Goal: Task Accomplishment & Management: Complete application form

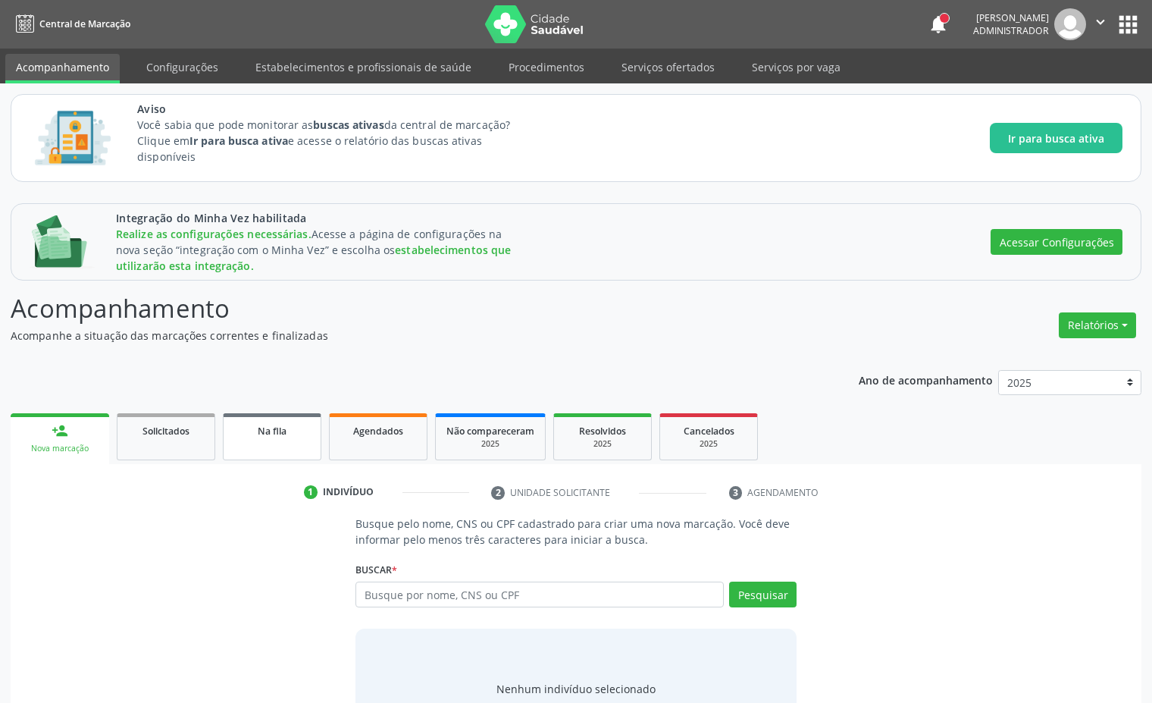
click at [285, 446] on link "Na fila" at bounding box center [272, 436] width 99 height 47
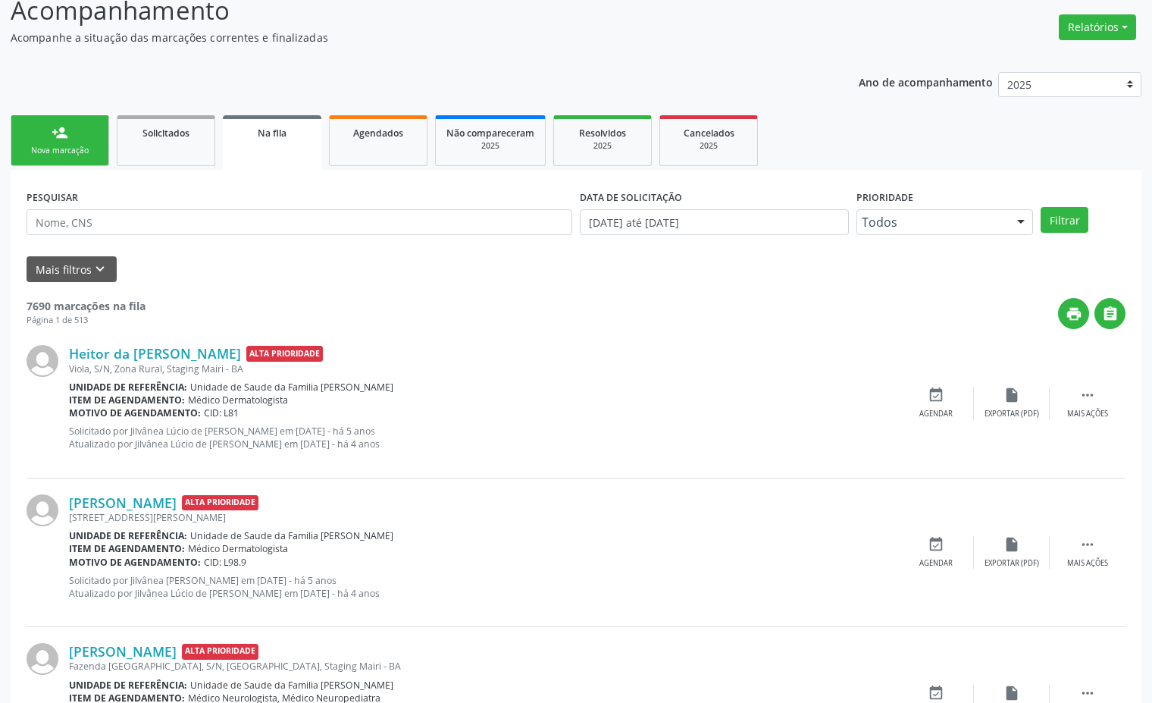
scroll to position [392, 0]
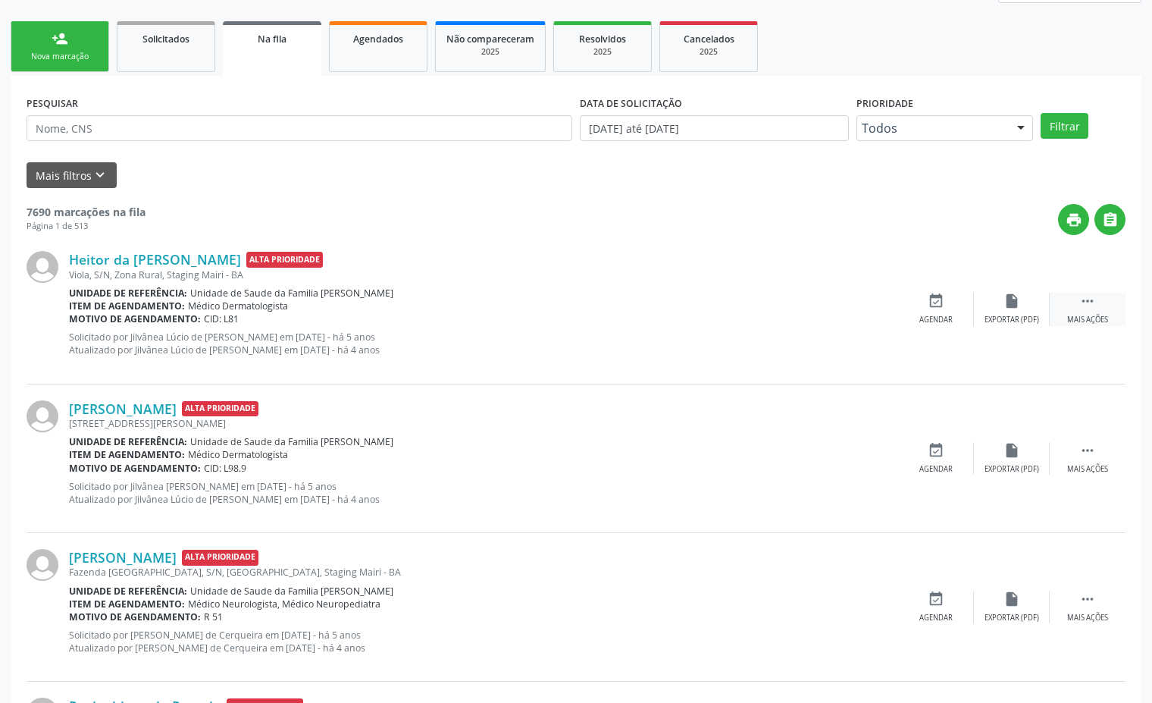
click at [1102, 302] on div " Mais ações" at bounding box center [1088, 309] width 76 height 33
click at [1005, 318] on div "Editar" at bounding box center [1012, 320] width 24 height 11
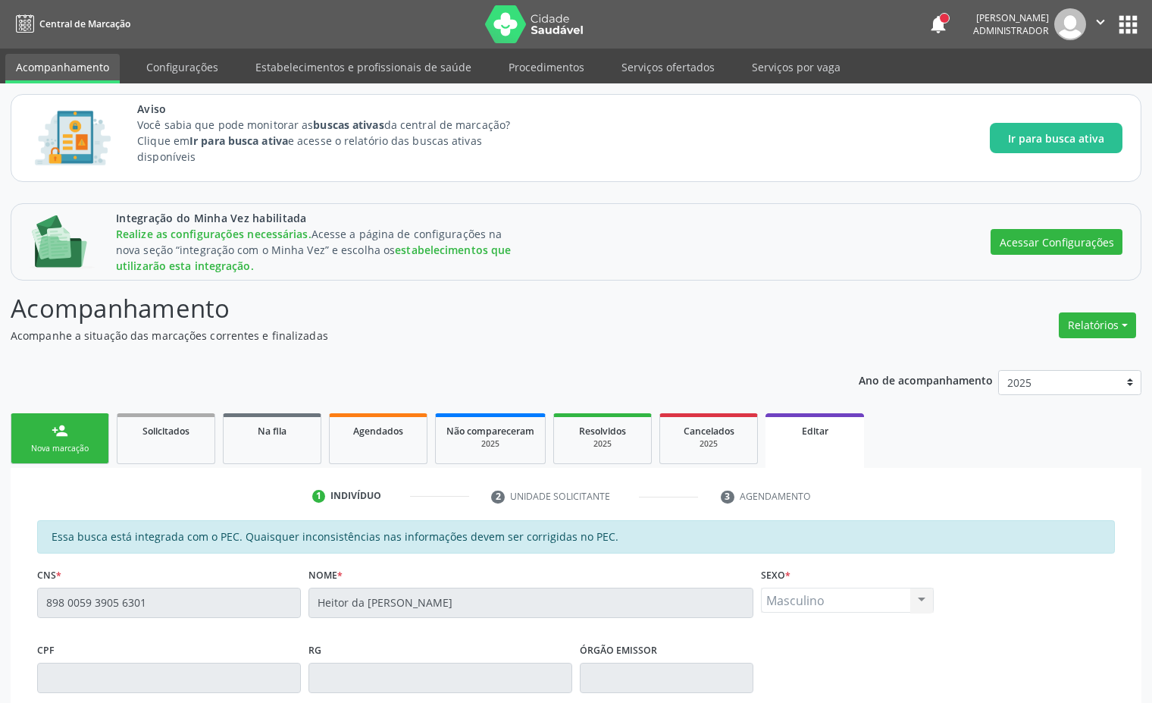
scroll to position [370, 0]
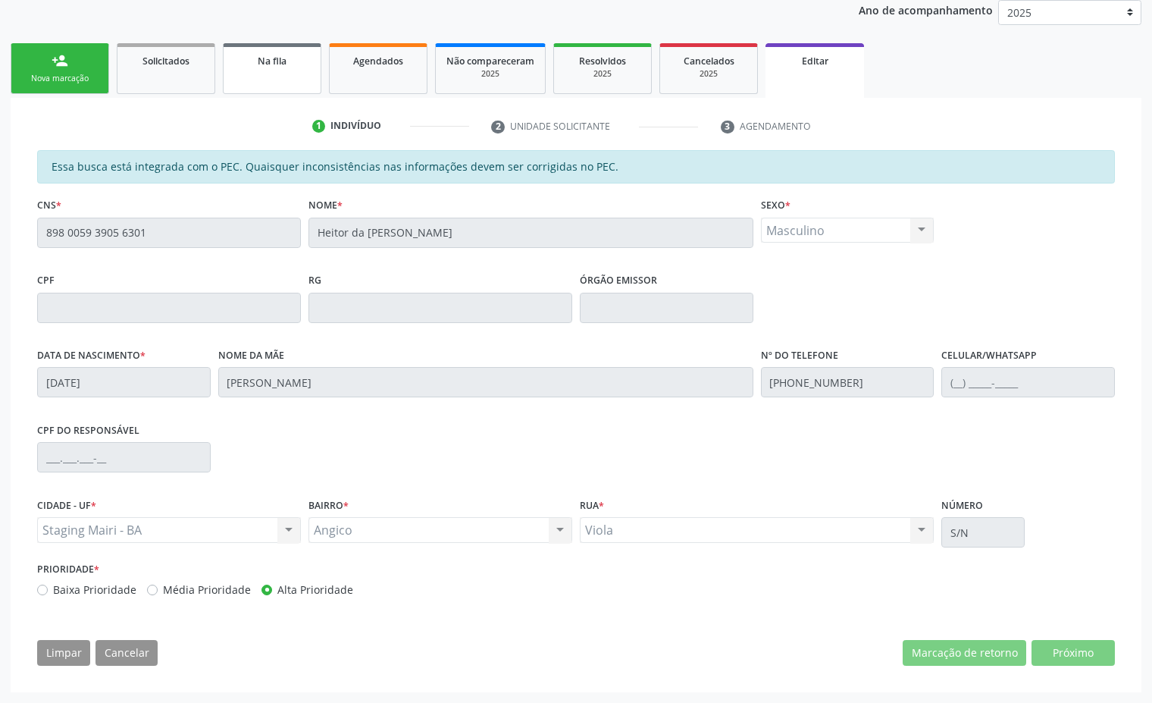
click at [306, 61] on div "Na fila" at bounding box center [272, 60] width 76 height 16
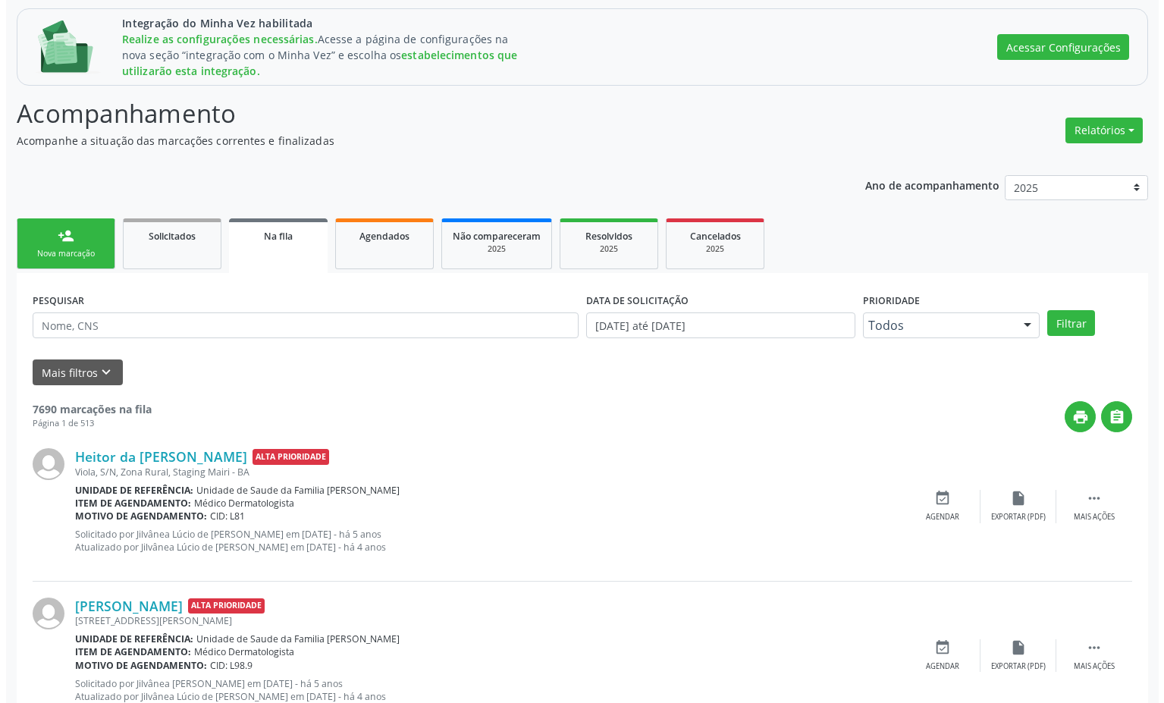
scroll to position [0, 0]
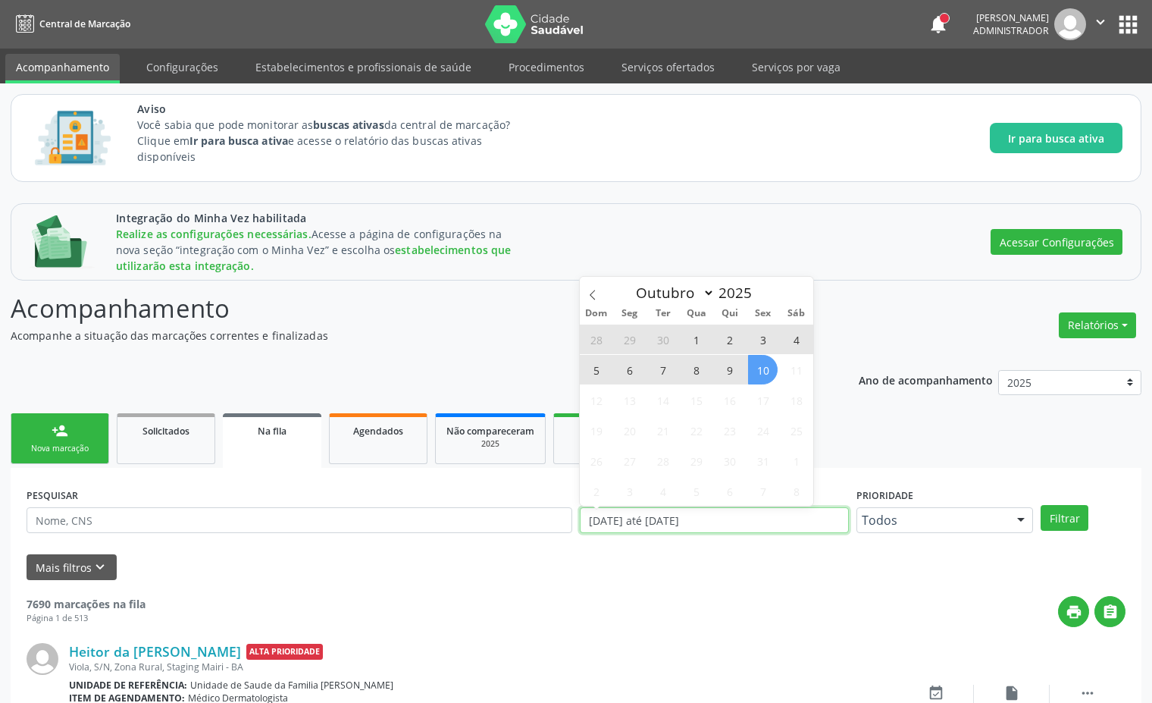
click at [609, 511] on input "[DATE] até [DATE]" at bounding box center [714, 520] width 269 height 26
click at [527, 561] on div "Mais filtros keyboard_arrow_down" at bounding box center [576, 567] width 1107 height 27
click at [716, 512] on input "[DATE] até [DATE]" at bounding box center [714, 520] width 269 height 26
click at [765, 371] on span "10" at bounding box center [763, 370] width 30 height 30
type input "[DATE]"
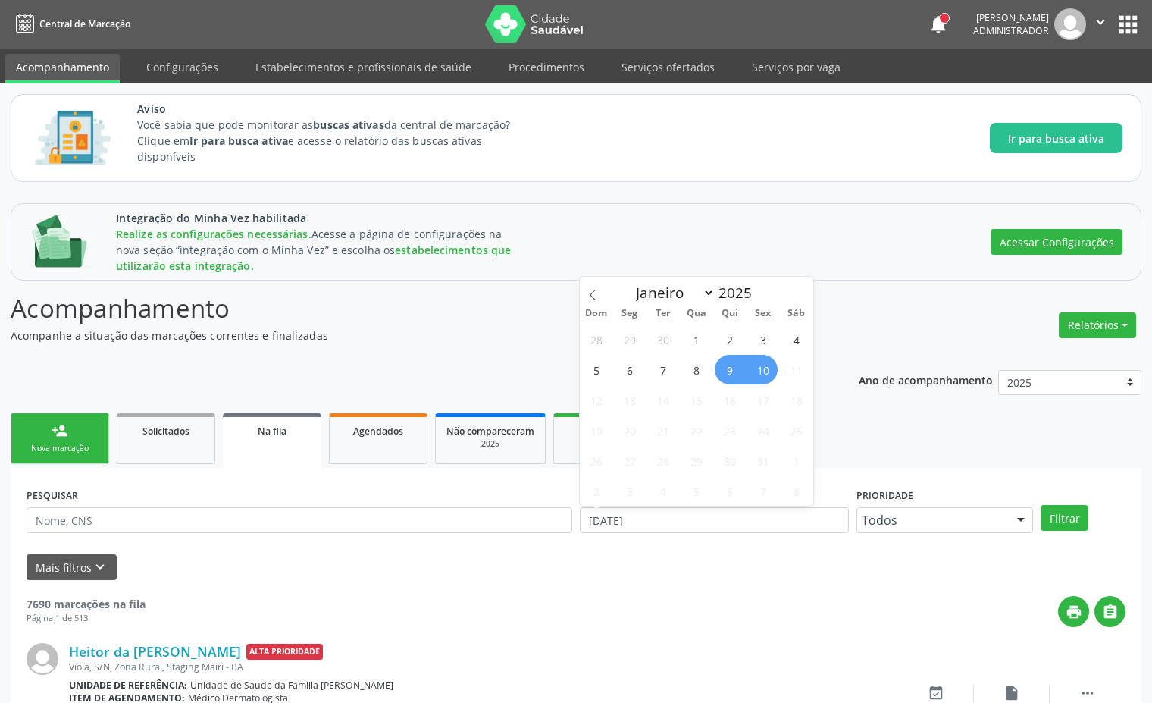
click at [729, 373] on span "9" at bounding box center [730, 370] width 30 height 30
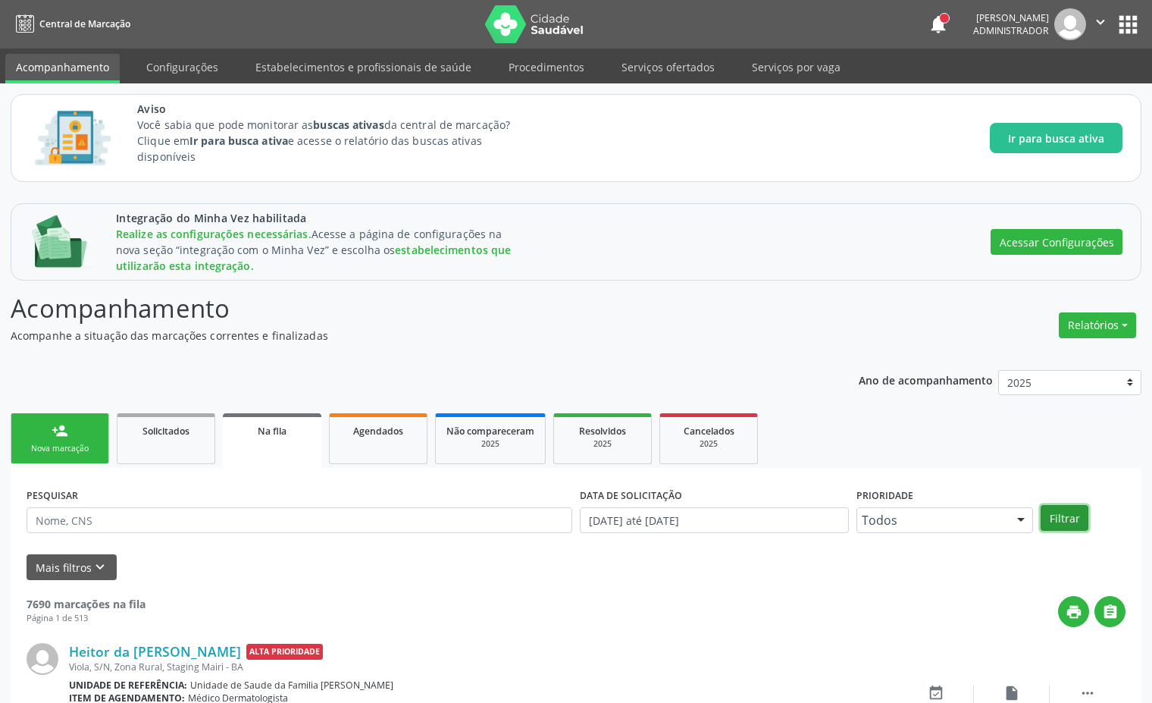
click at [1085, 520] on button "Filtrar" at bounding box center [1065, 518] width 48 height 26
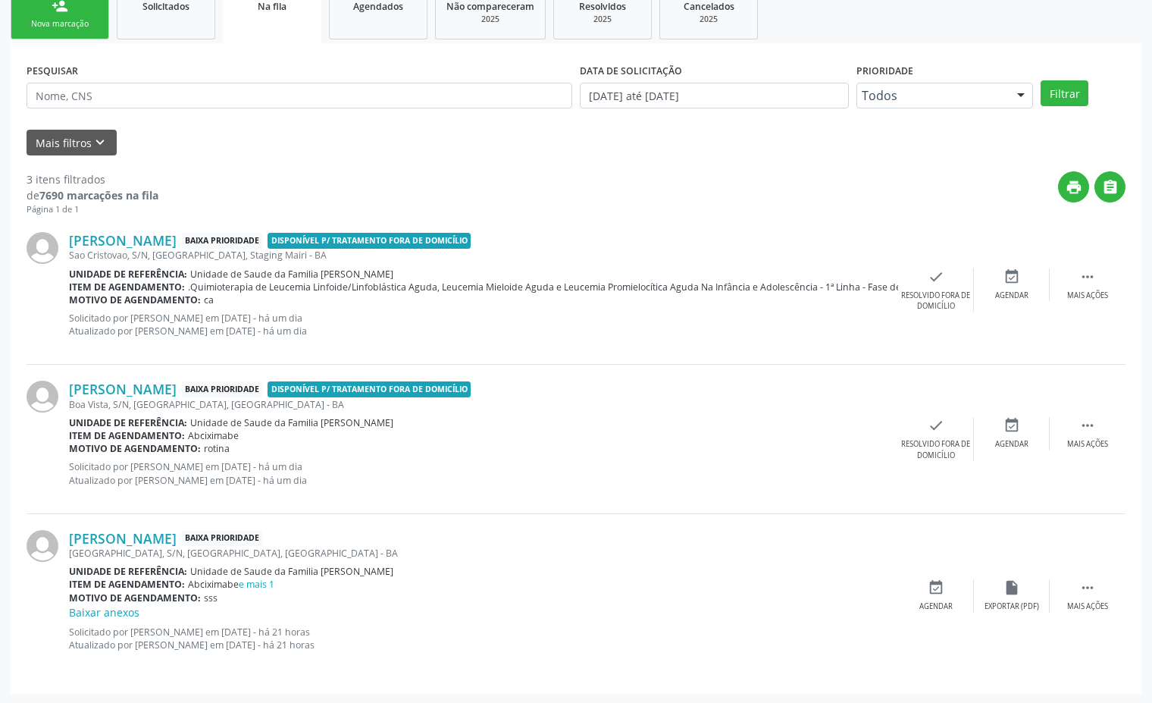
scroll to position [426, 0]
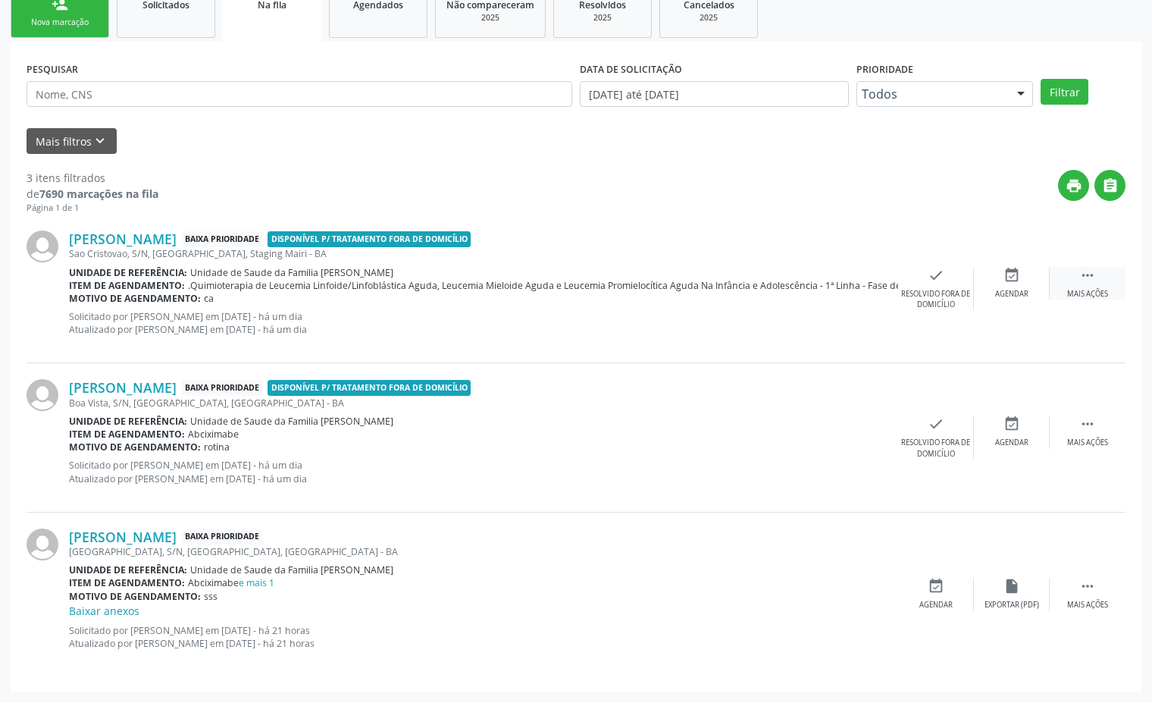
click at [1088, 298] on div "Mais ações" at bounding box center [1088, 294] width 41 height 11
click at [1012, 278] on icon "edit" at bounding box center [1012, 275] width 17 height 17
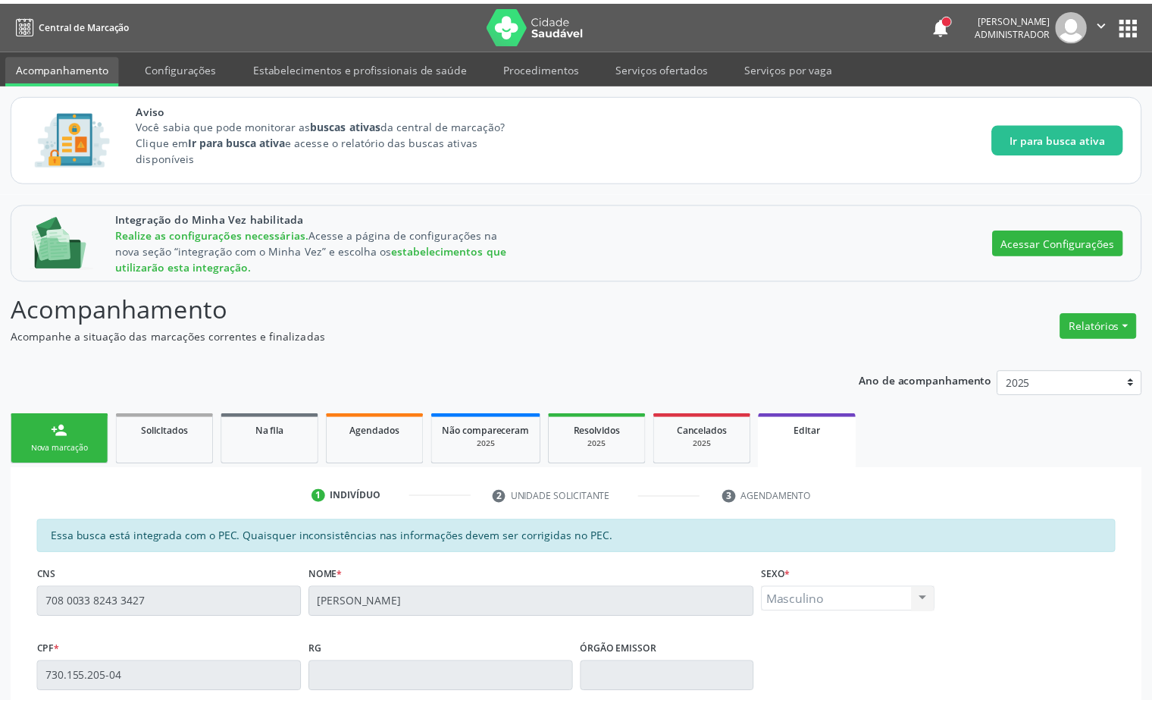
scroll to position [370, 0]
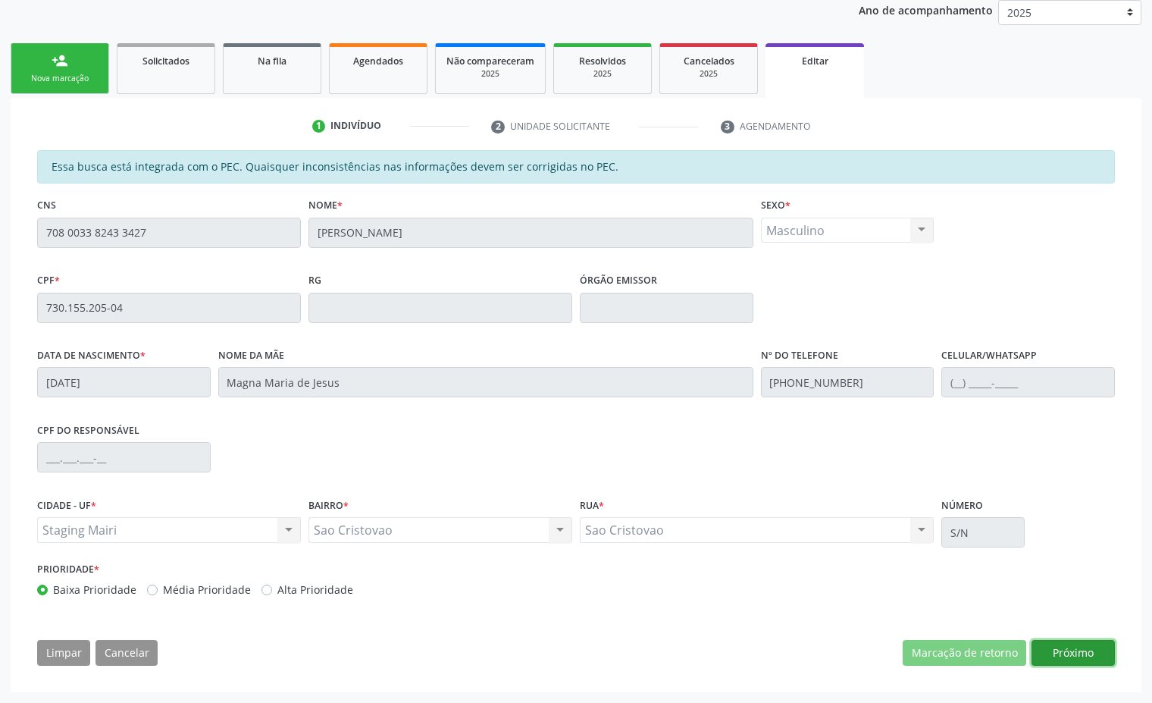
click at [1083, 651] on button "Próximo" at bounding box center [1073, 653] width 83 height 26
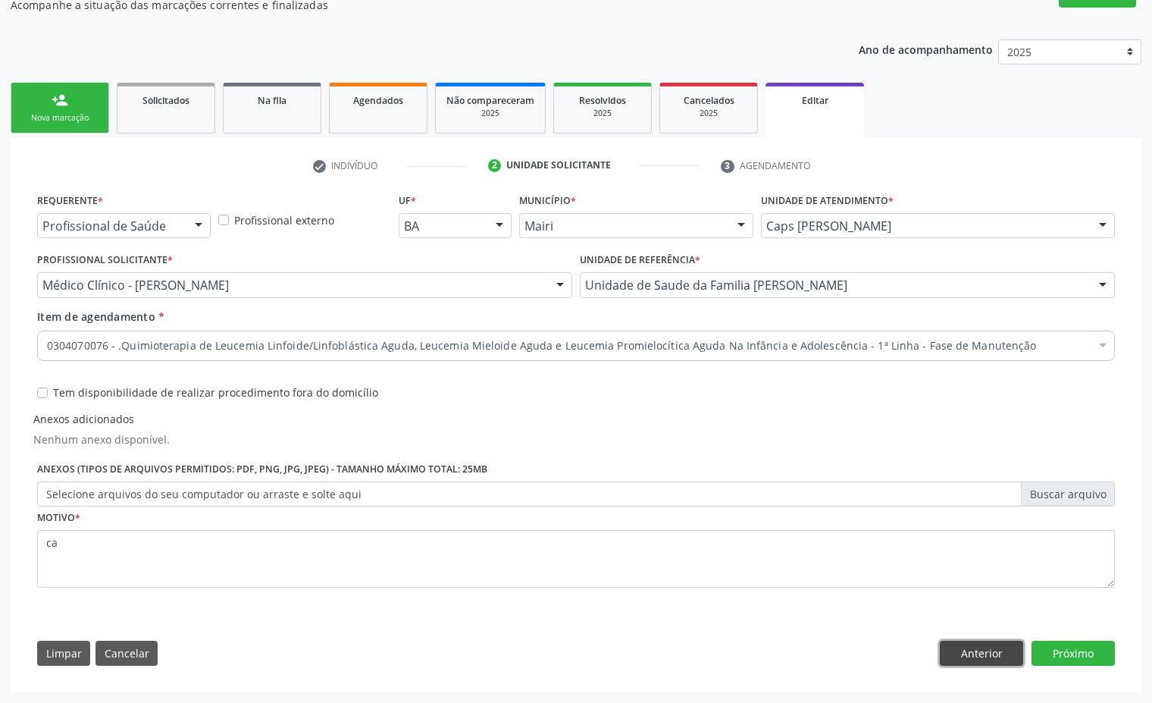
click at [984, 658] on button "Anterior" at bounding box center [981, 654] width 83 height 26
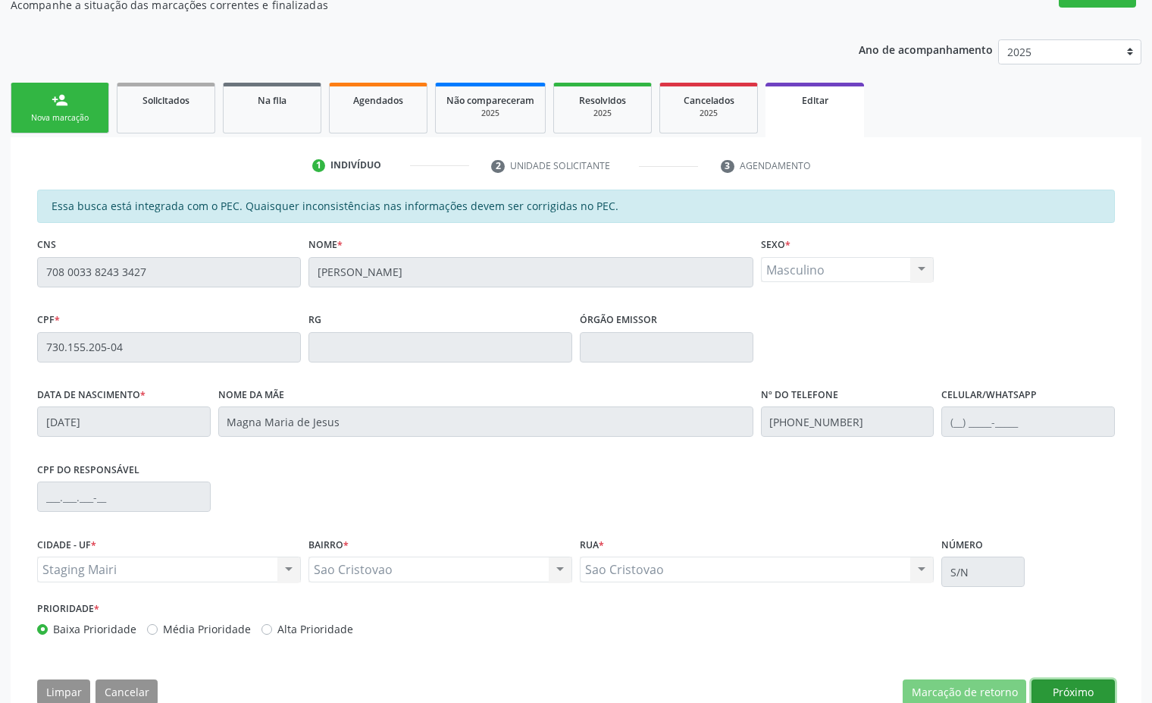
click at [1079, 686] on button "Próximo" at bounding box center [1073, 692] width 83 height 26
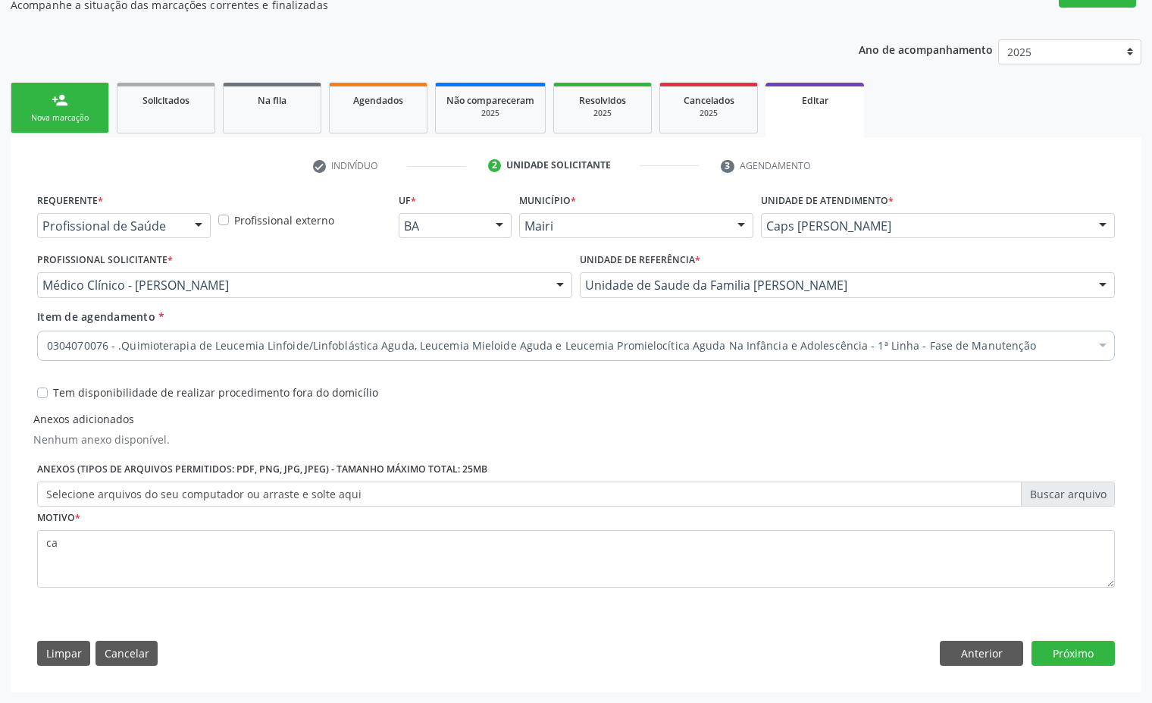
click at [384, 494] on label "Selecione arquivos do seu computador ou arraste e solte aqui" at bounding box center [576, 494] width 1078 height 26
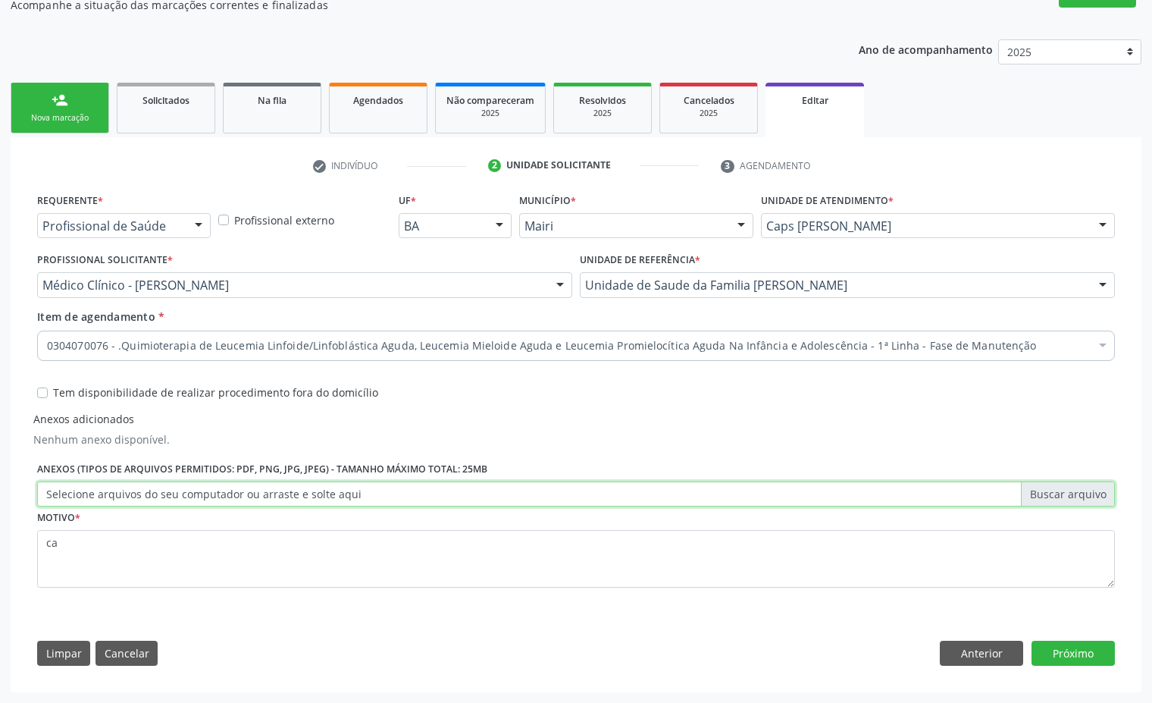
click at [384, 494] on input "Selecione arquivos do seu computador ou arraste e solte aqui" at bounding box center [576, 494] width 1078 height 26
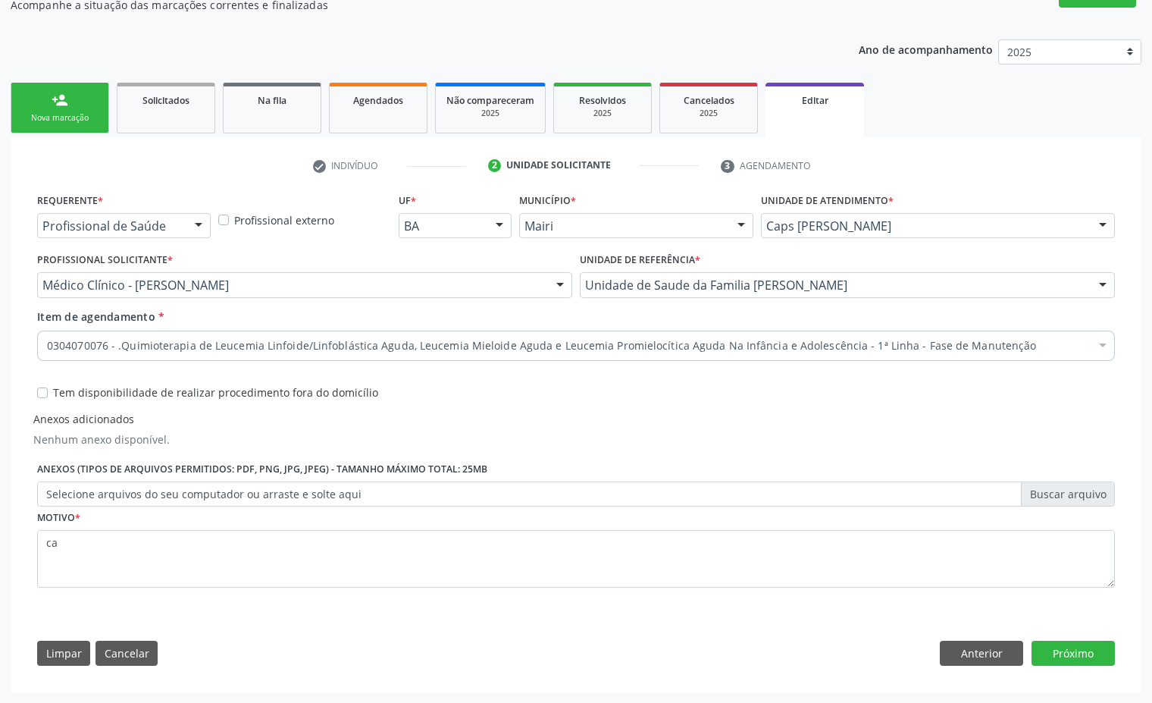
type input "C:\fakepath\1.png"
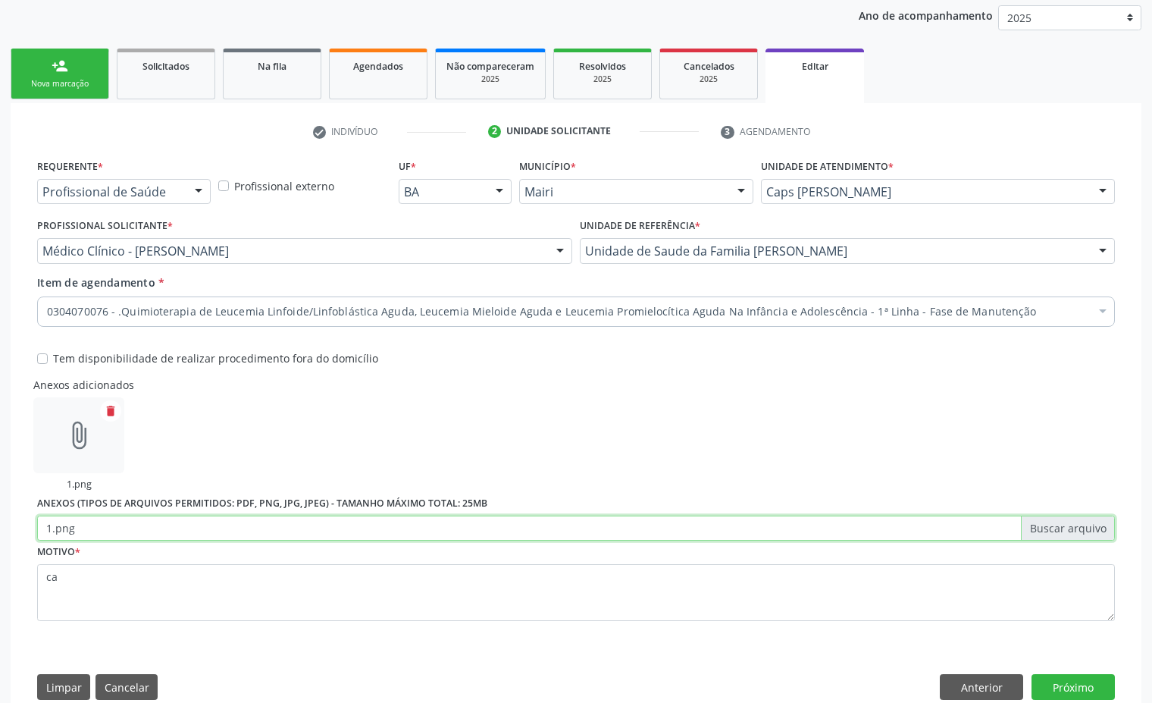
scroll to position [399, 0]
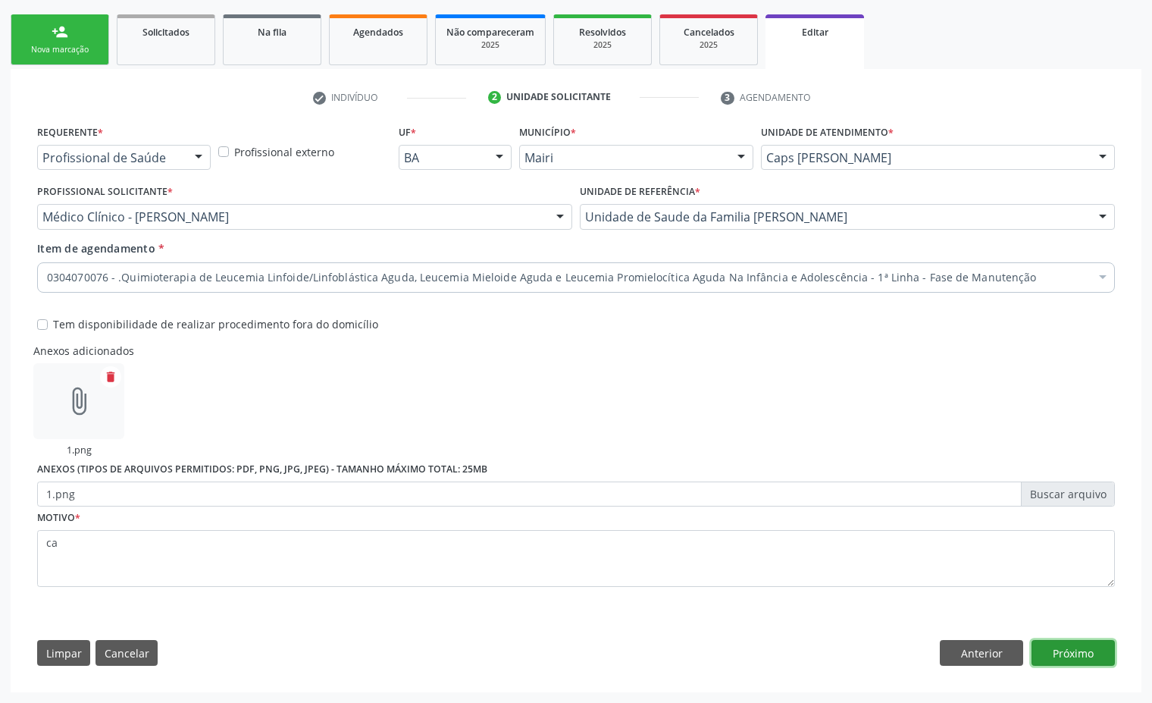
click at [1074, 651] on button "Próximo" at bounding box center [1073, 653] width 83 height 26
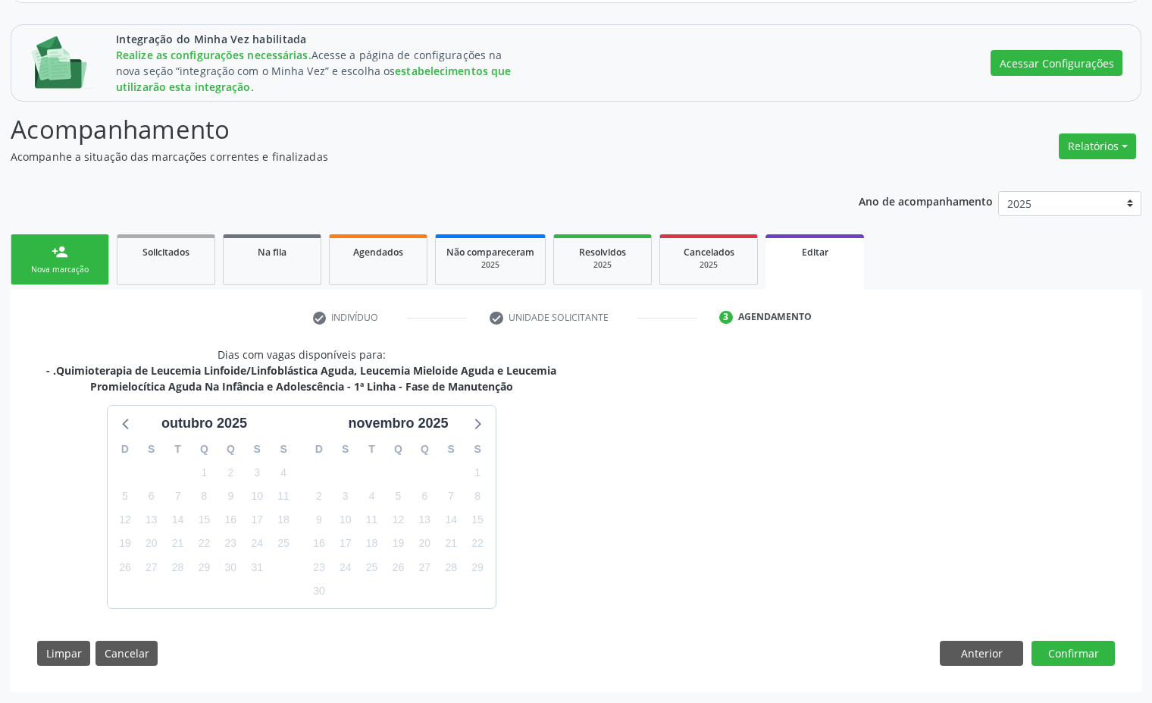
scroll to position [224, 0]
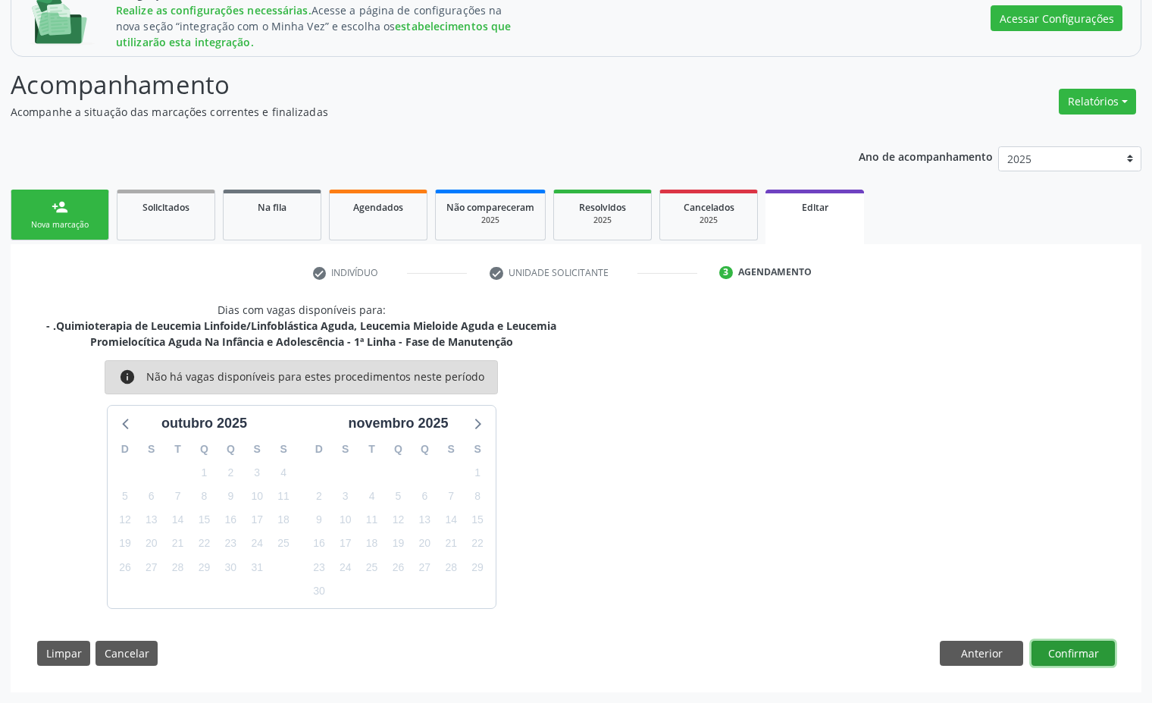
click at [1074, 651] on button "Confirmar" at bounding box center [1073, 654] width 83 height 26
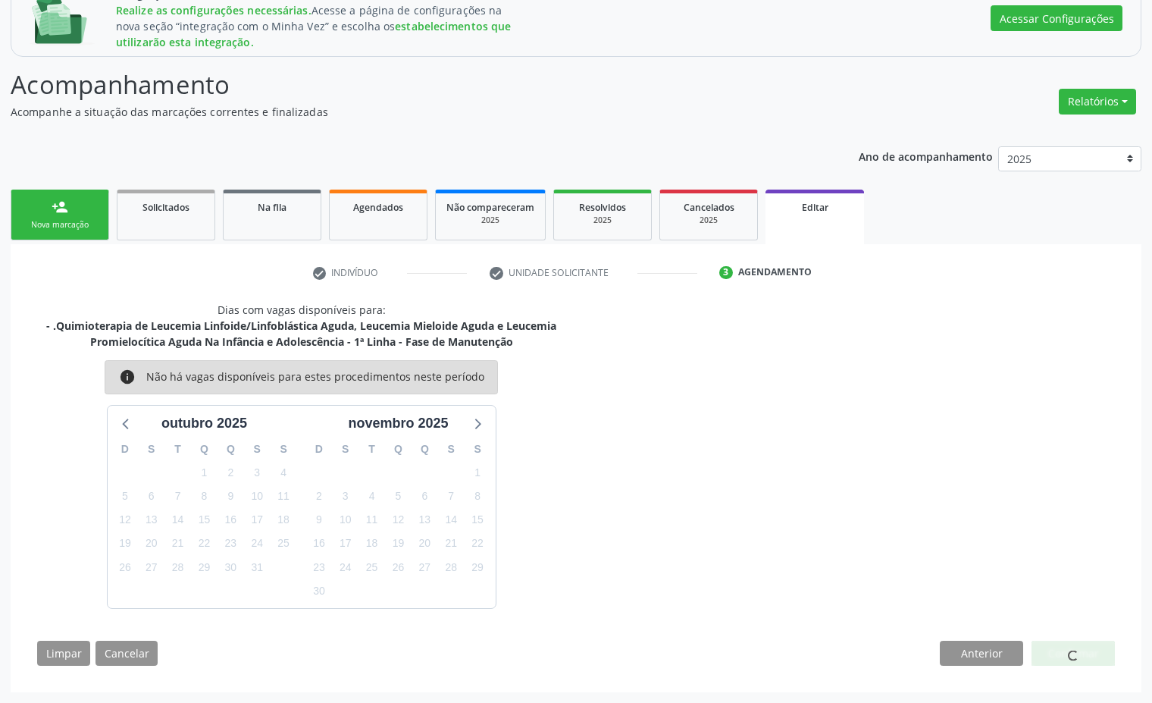
scroll to position [0, 0]
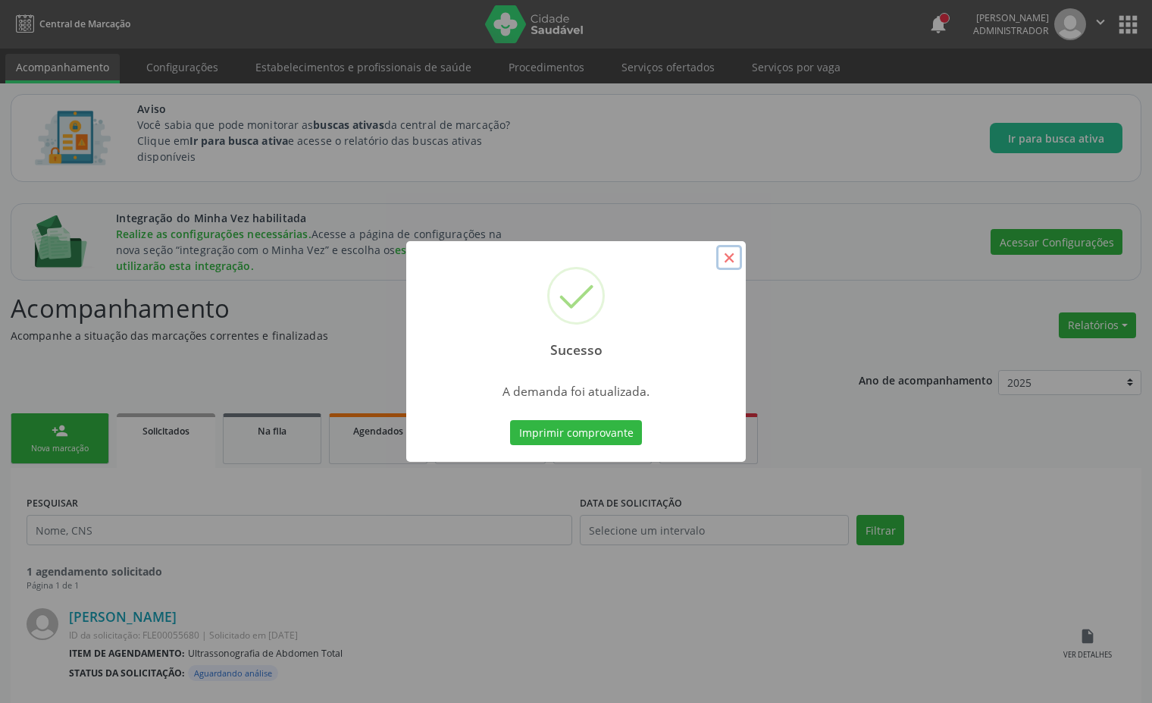
click at [729, 260] on button "×" at bounding box center [730, 258] width 26 height 26
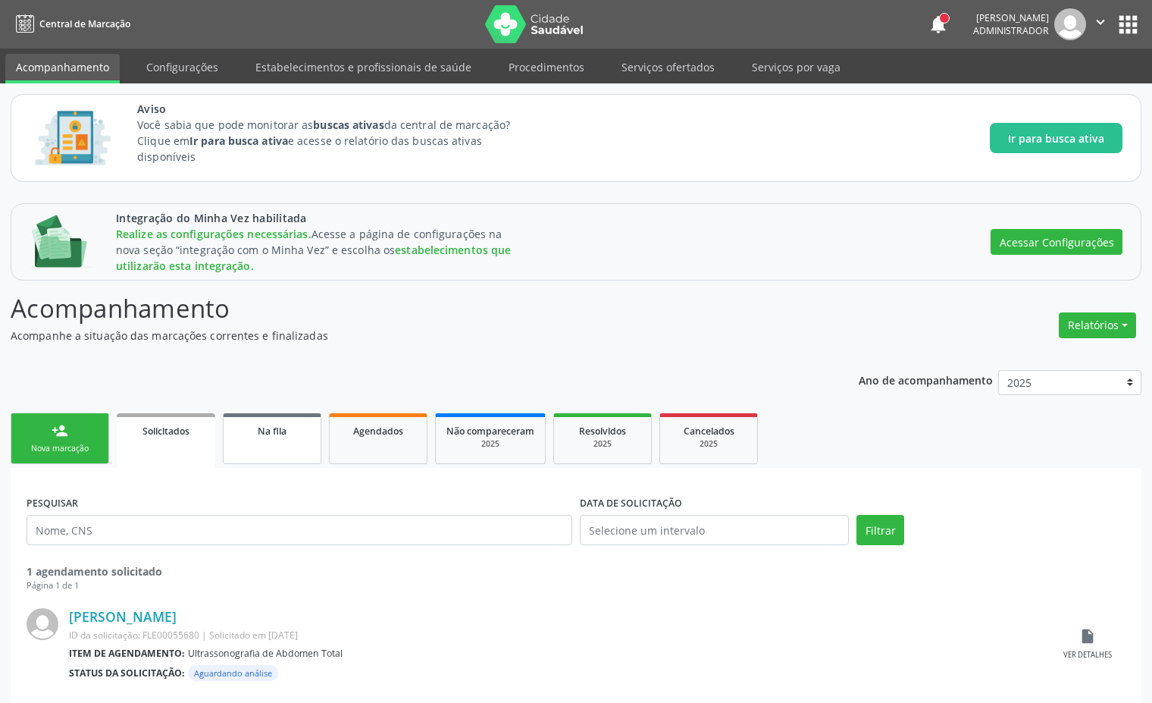
click at [285, 450] on link "Na fila" at bounding box center [272, 438] width 99 height 51
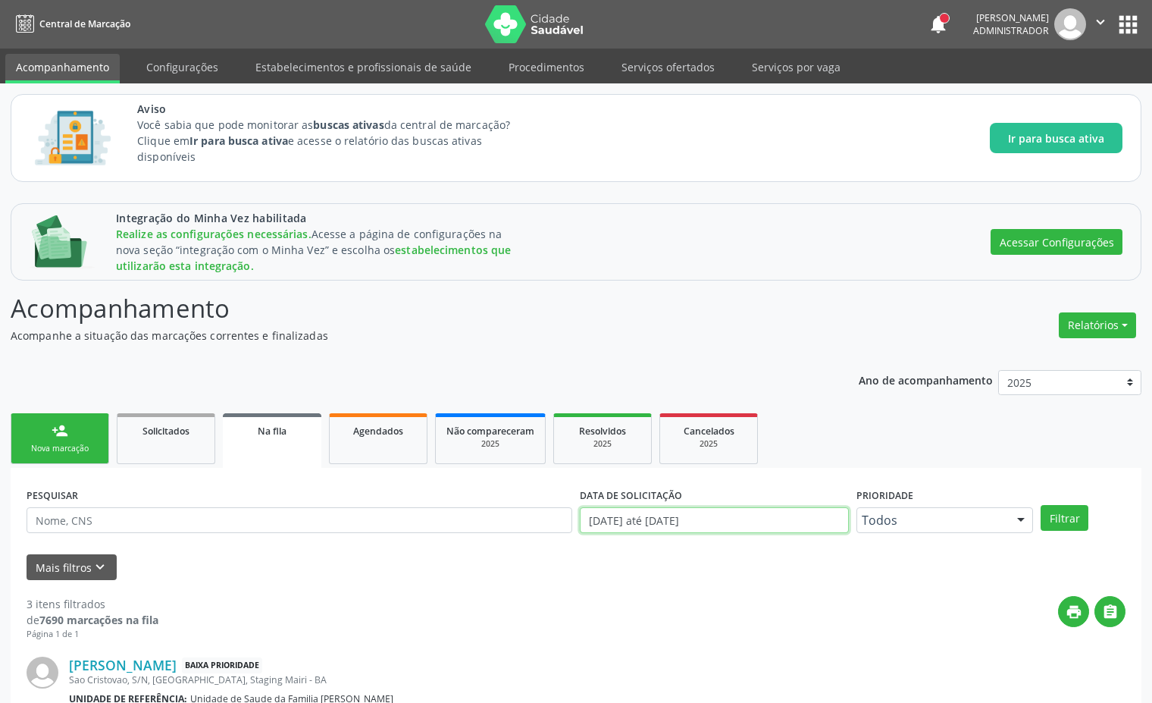
click at [641, 532] on input "[DATE] até [DATE]" at bounding box center [714, 520] width 269 height 26
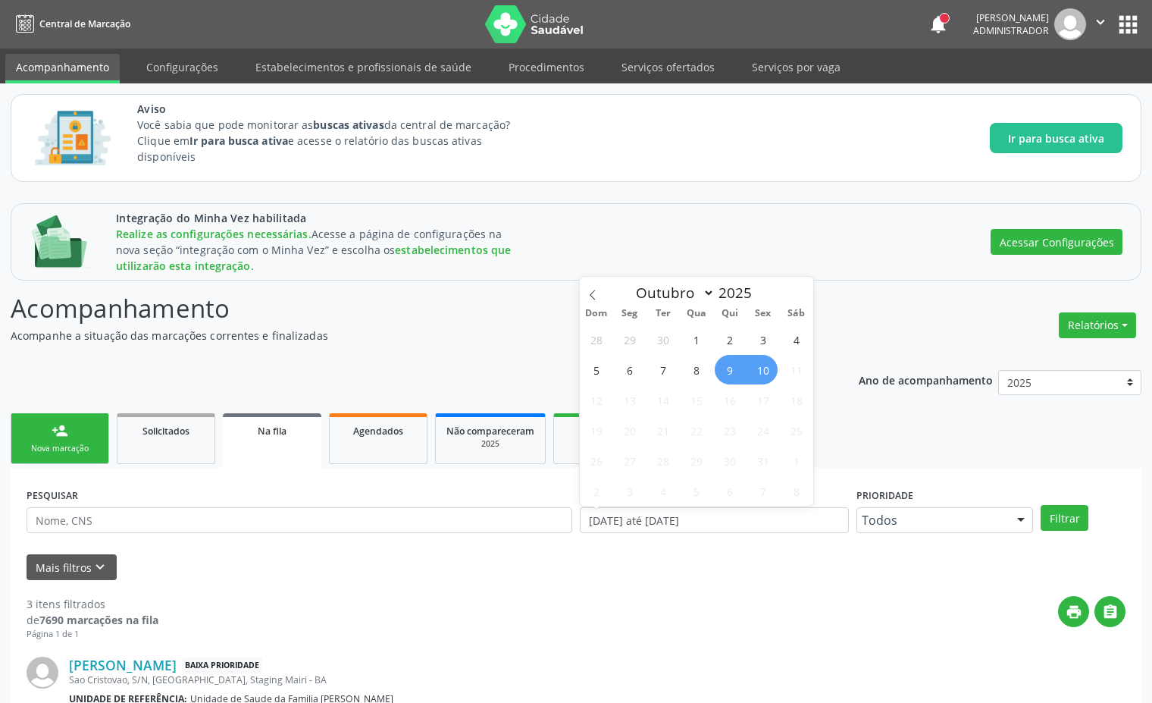
click at [752, 373] on span "10" at bounding box center [763, 370] width 30 height 30
type input "[DATE]"
click at [752, 373] on span "10" at bounding box center [763, 370] width 30 height 30
click at [684, 516] on input "[DATE]" at bounding box center [714, 520] width 269 height 26
drag, startPoint x: 726, startPoint y: 369, endPoint x: 756, endPoint y: 365, distance: 29.8
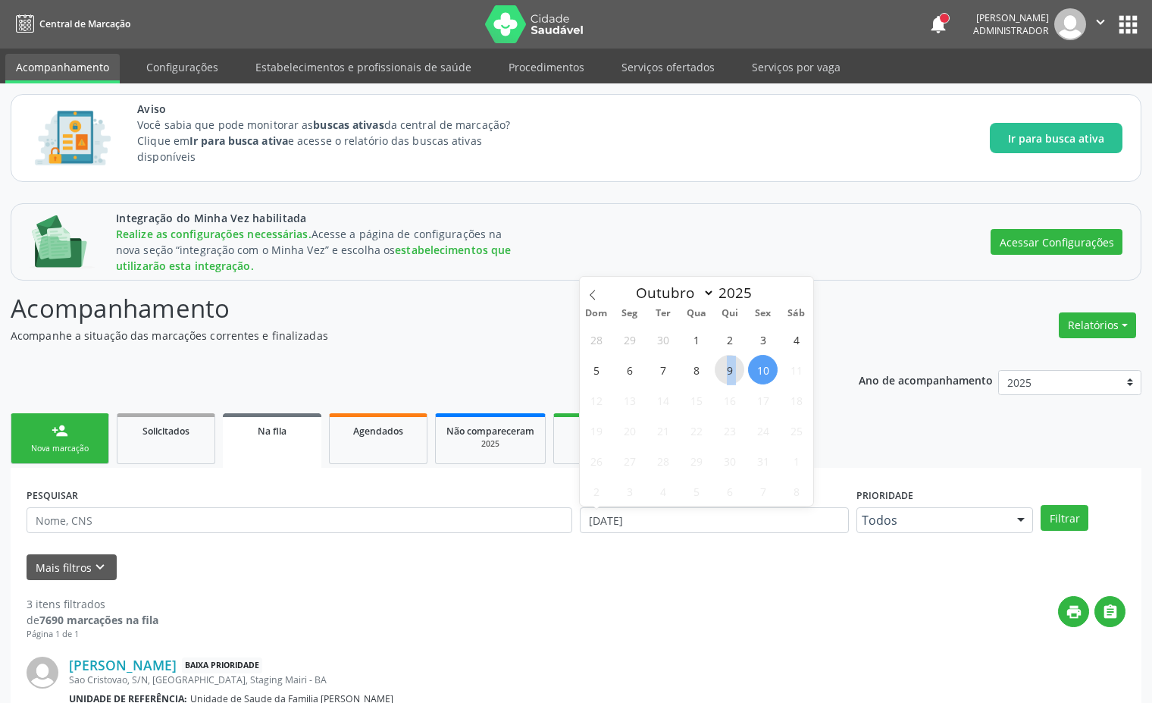
click at [756, 365] on div "28 29 30 1 2 3 4 5 6 7 8 9 10 11 12 13 14 15 16 17 18 19 20 21 22 23 24 25 26 2…" at bounding box center [697, 415] width 234 height 182
click at [756, 365] on span "10" at bounding box center [763, 370] width 30 height 30
type input "[DATE]"
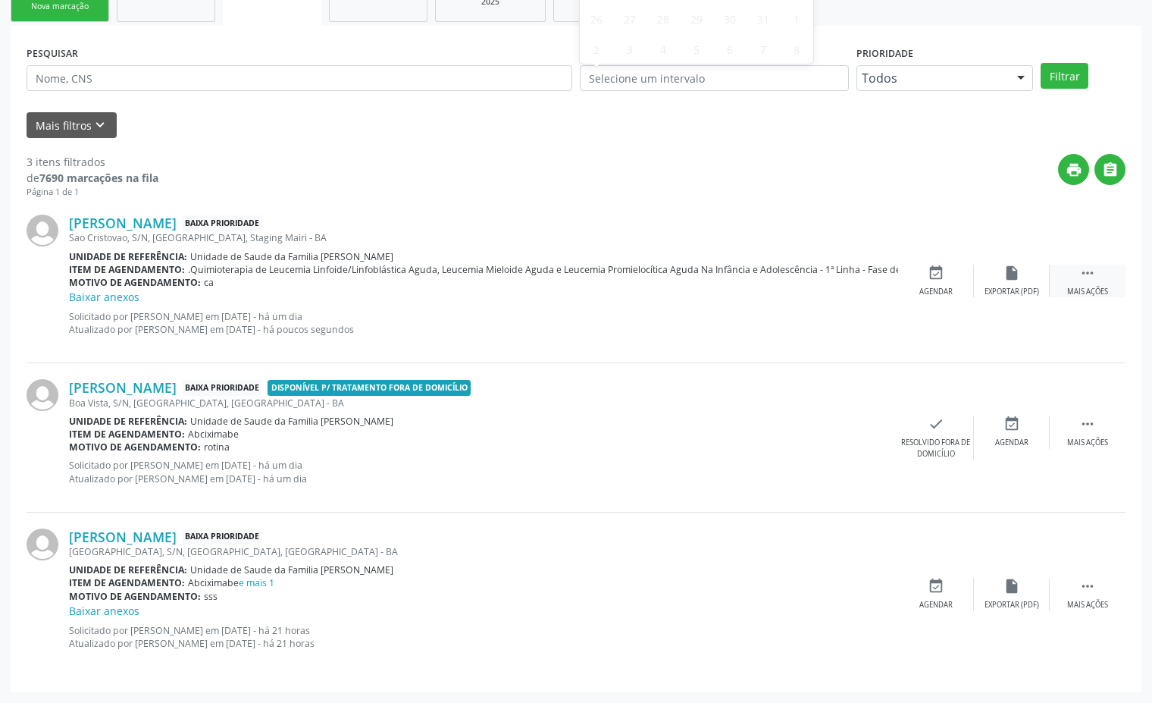
click at [1076, 287] on div "Mais ações" at bounding box center [1088, 292] width 41 height 11
click at [1005, 288] on div "Editar" at bounding box center [1012, 292] width 24 height 11
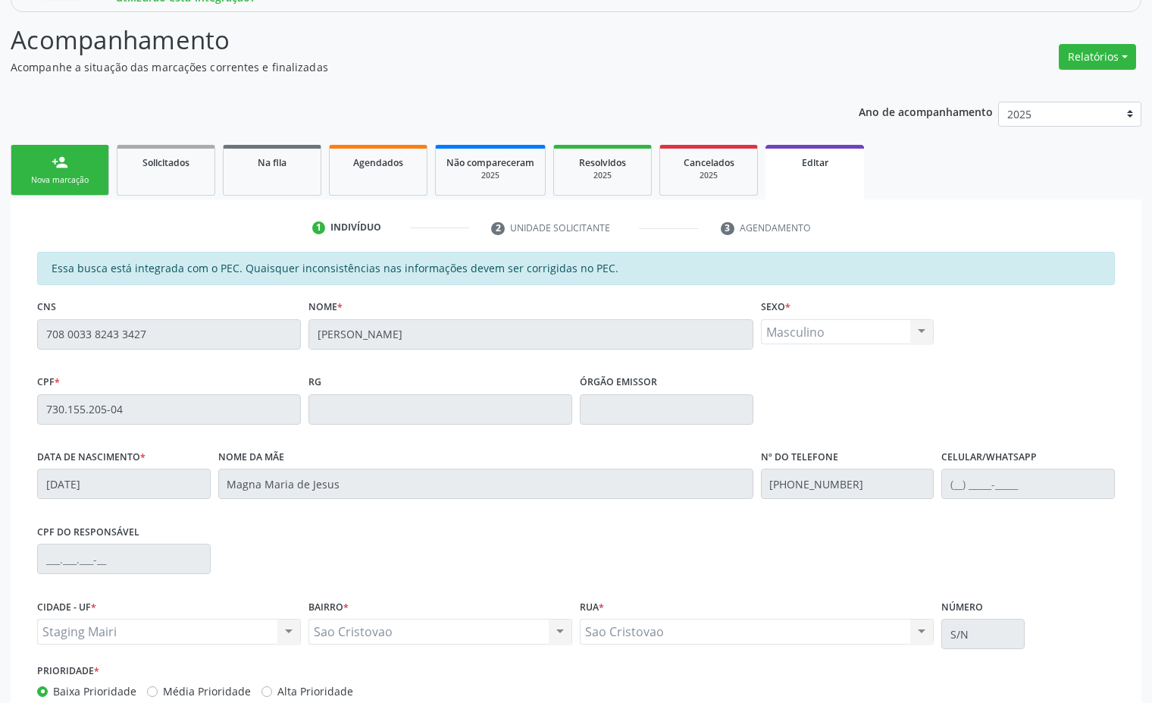
scroll to position [370, 0]
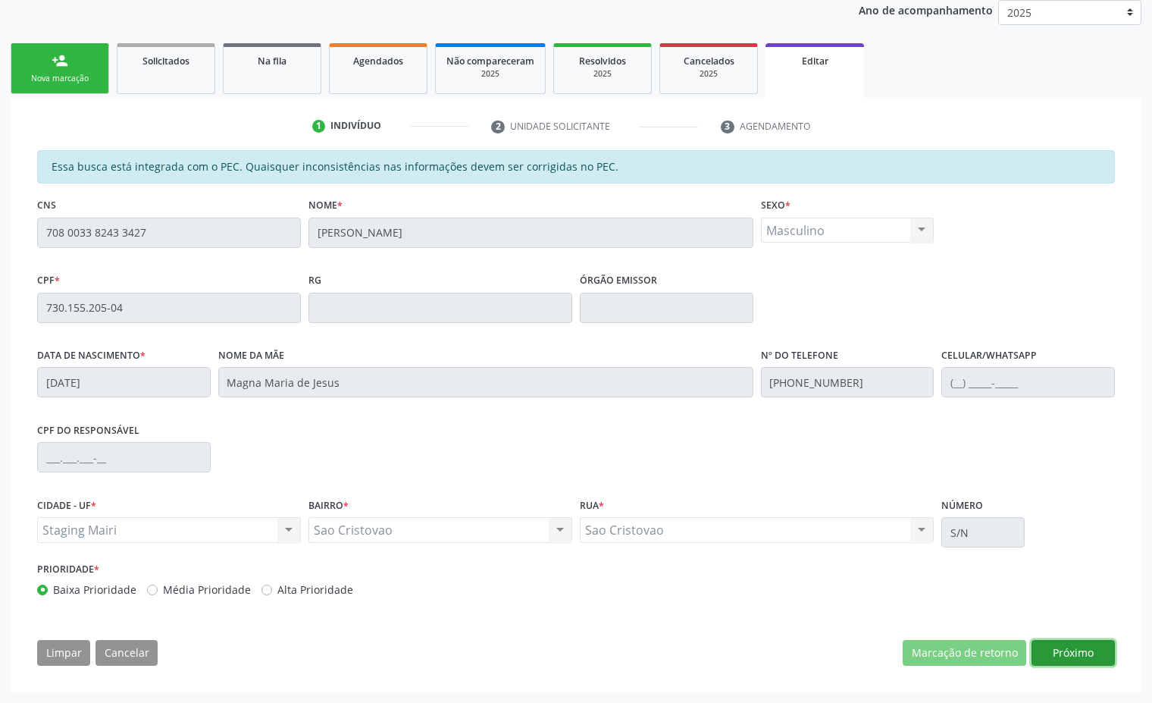
click at [1072, 654] on button "Próximo" at bounding box center [1073, 653] width 83 height 26
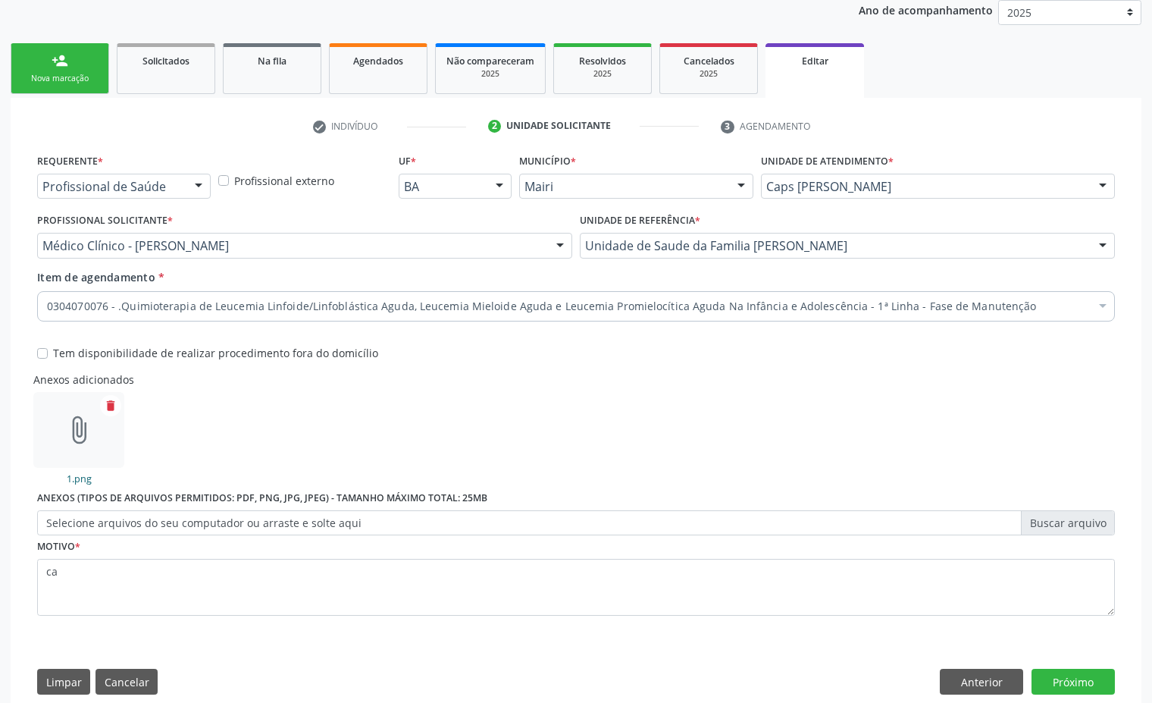
click at [77, 479] on link "1.png" at bounding box center [79, 478] width 25 height 13
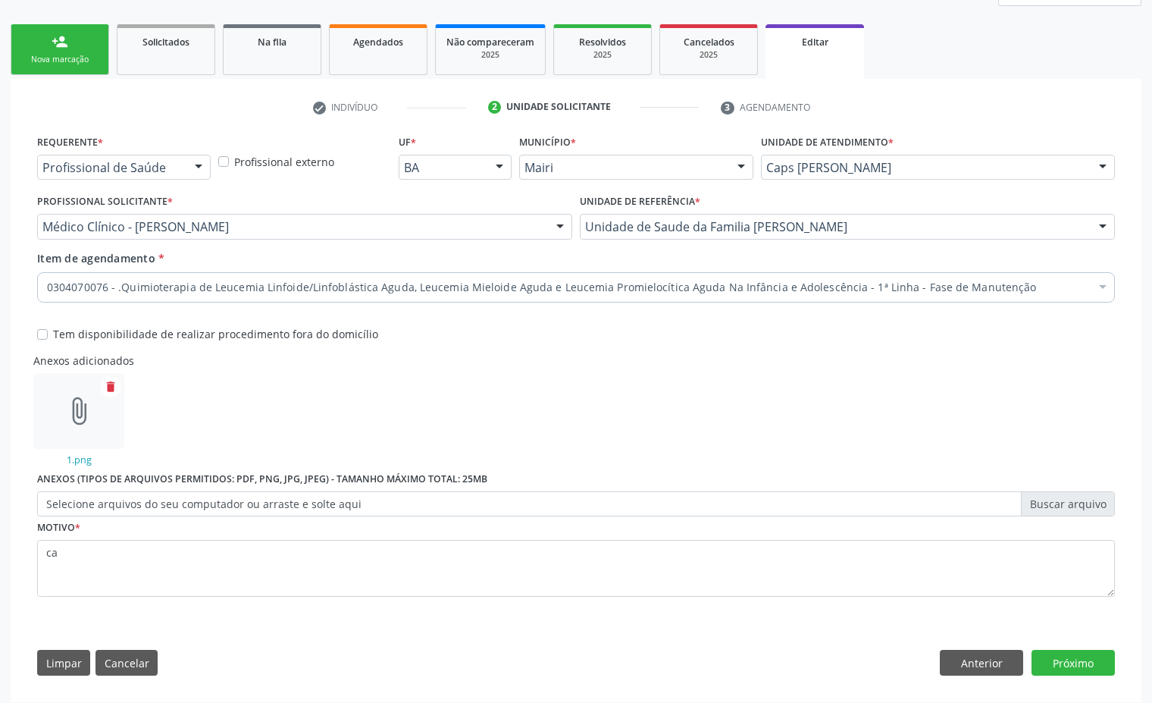
scroll to position [399, 0]
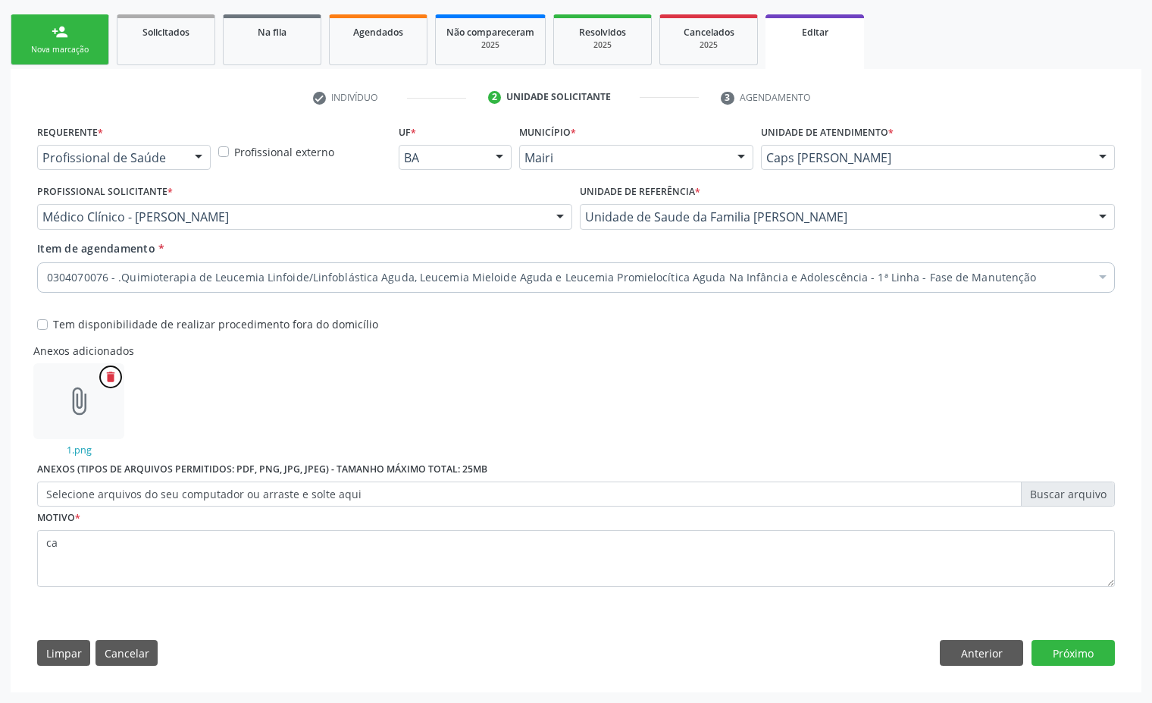
click at [104, 372] on icon "delete" at bounding box center [111, 377] width 14 height 14
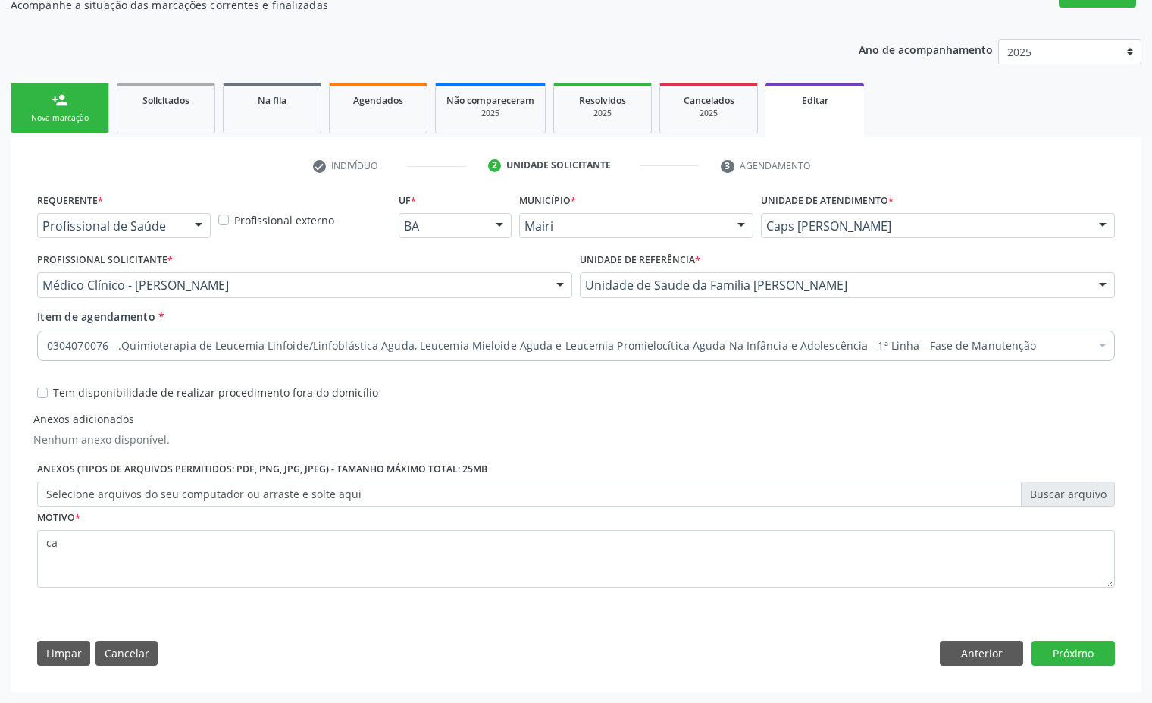
click at [1087, 666] on div "Requerente * Profissional de Saúde Profissional de Saúde Paciente Nenhum result…" at bounding box center [576, 433] width 1099 height 487
click at [1086, 656] on button "Próximo" at bounding box center [1073, 654] width 83 height 26
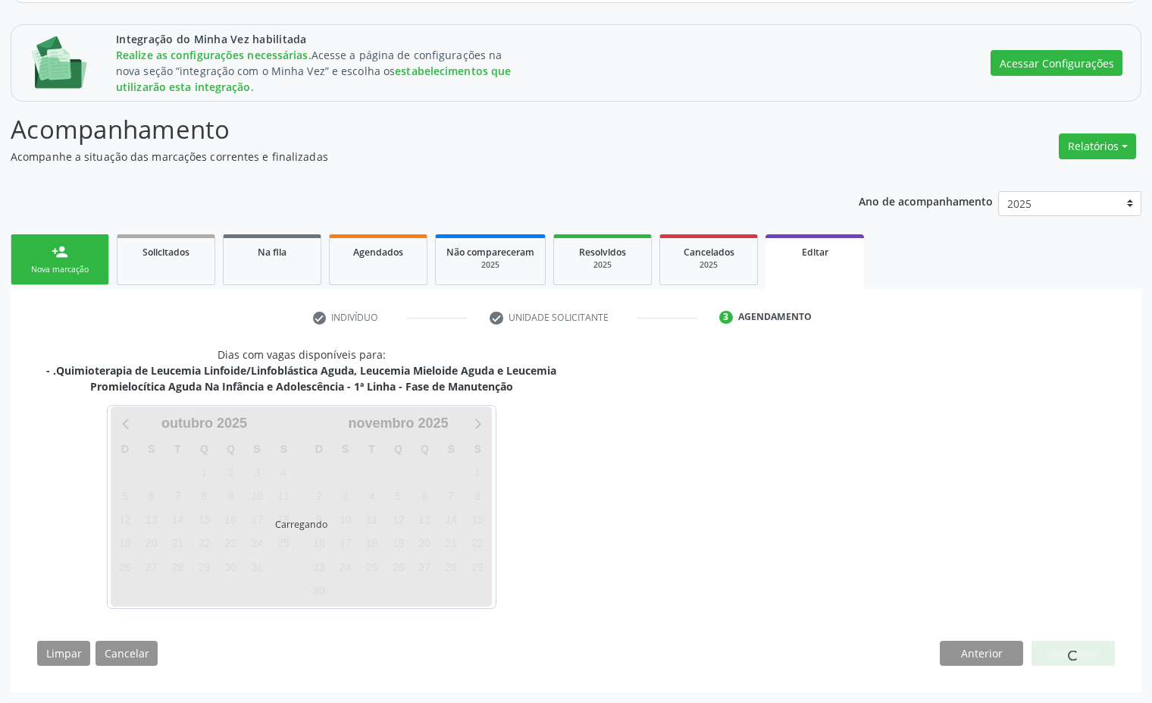
scroll to position [224, 0]
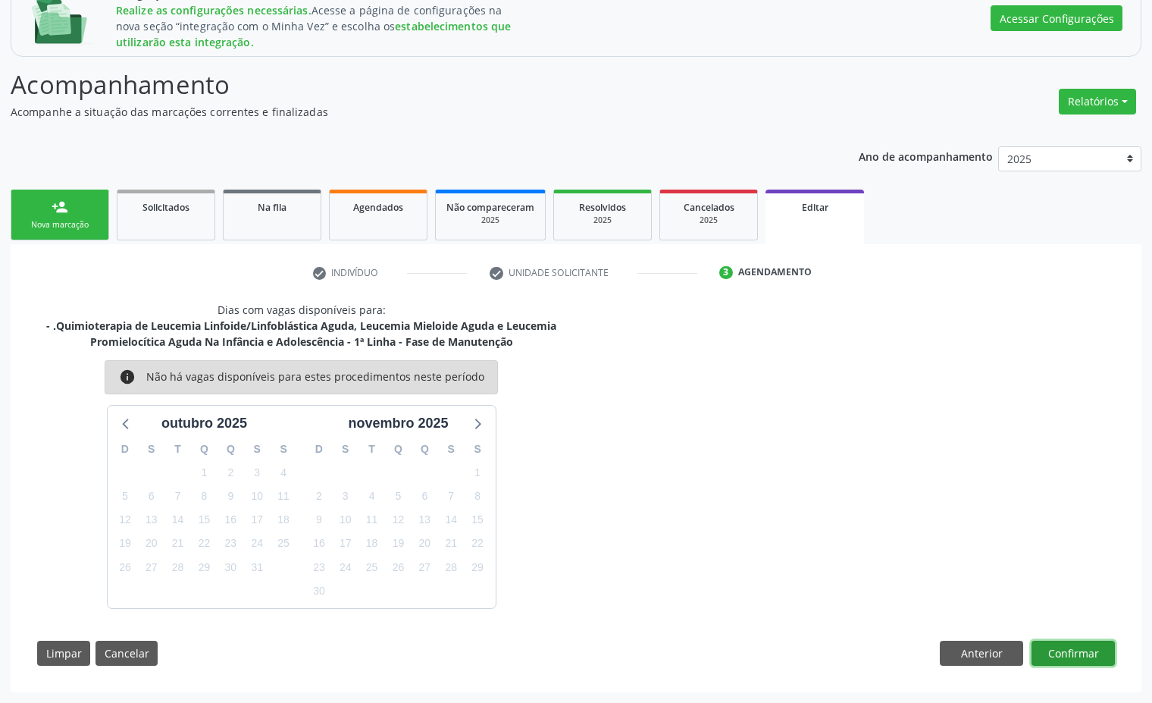
click at [1085, 656] on button "Confirmar" at bounding box center [1073, 654] width 83 height 26
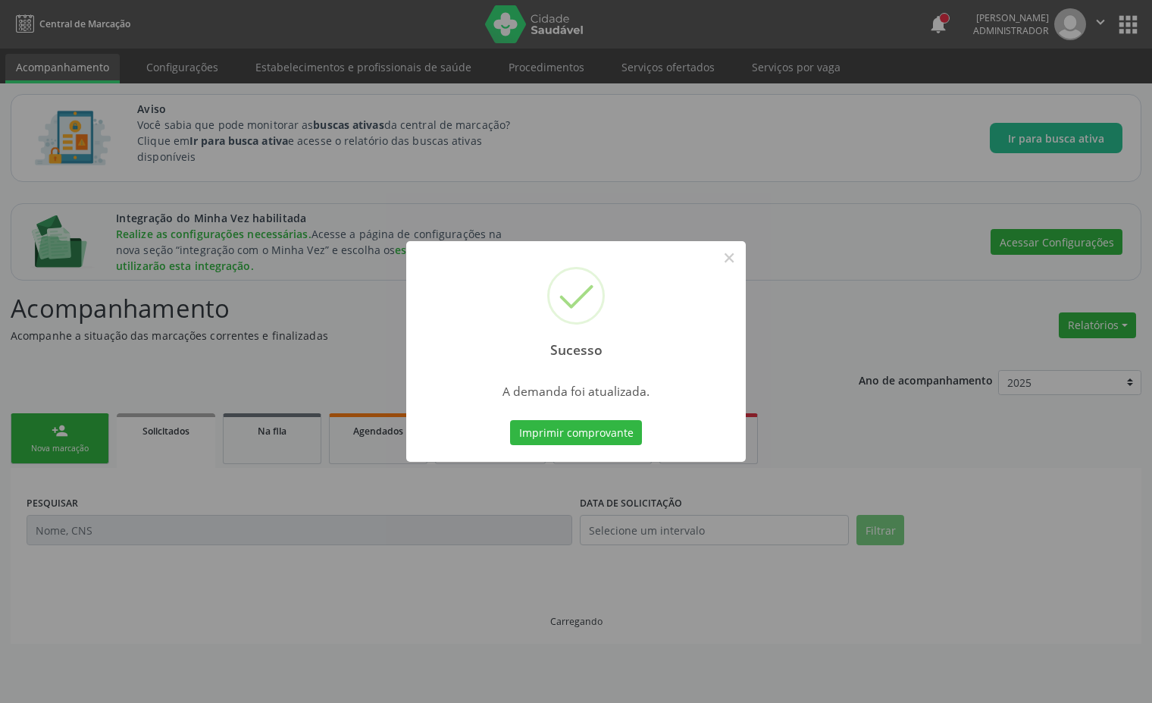
scroll to position [0, 0]
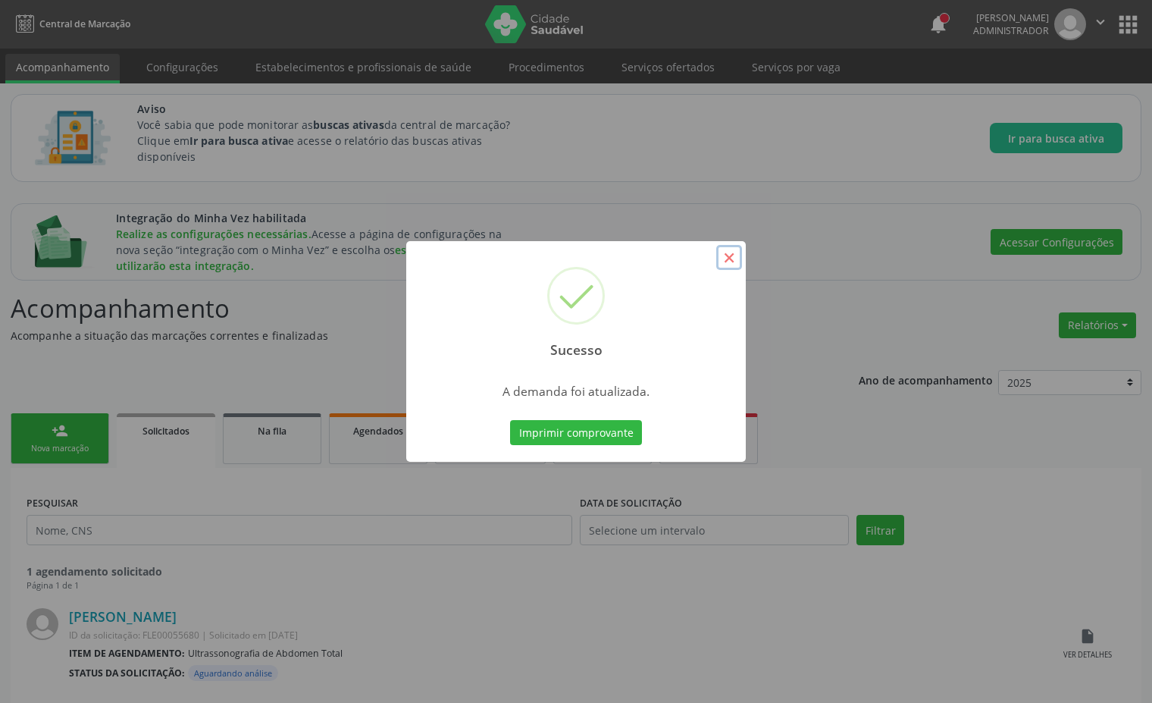
click at [732, 253] on button "×" at bounding box center [730, 258] width 26 height 26
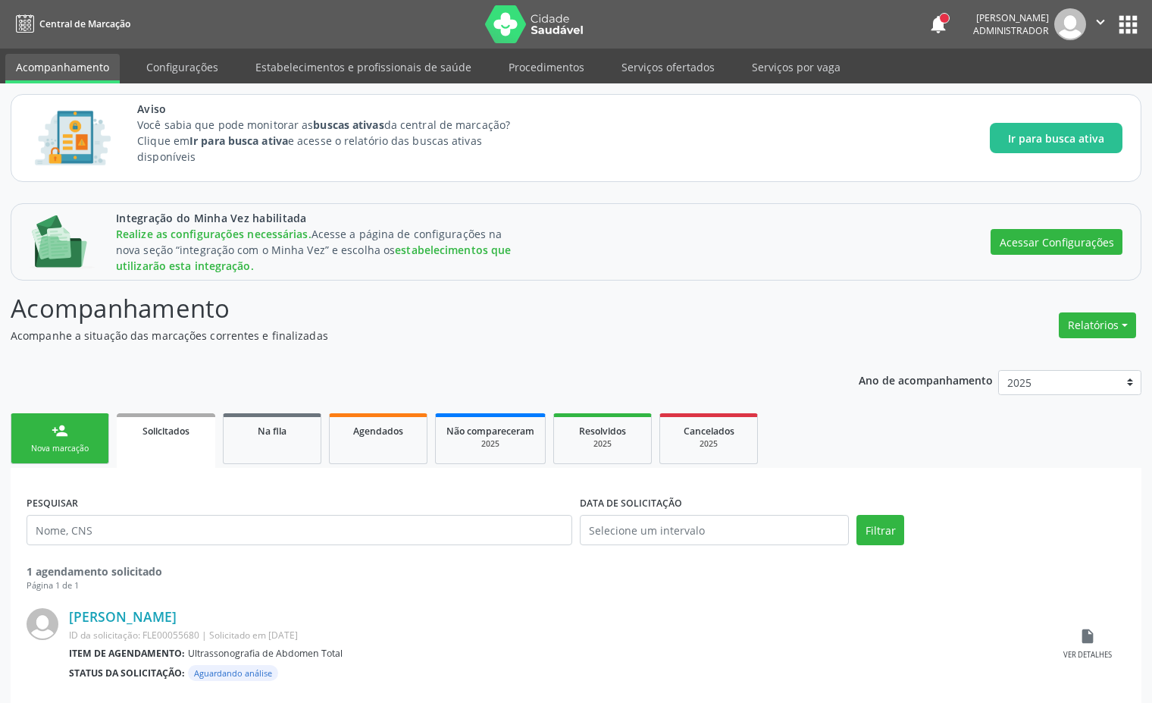
scroll to position [20, 0]
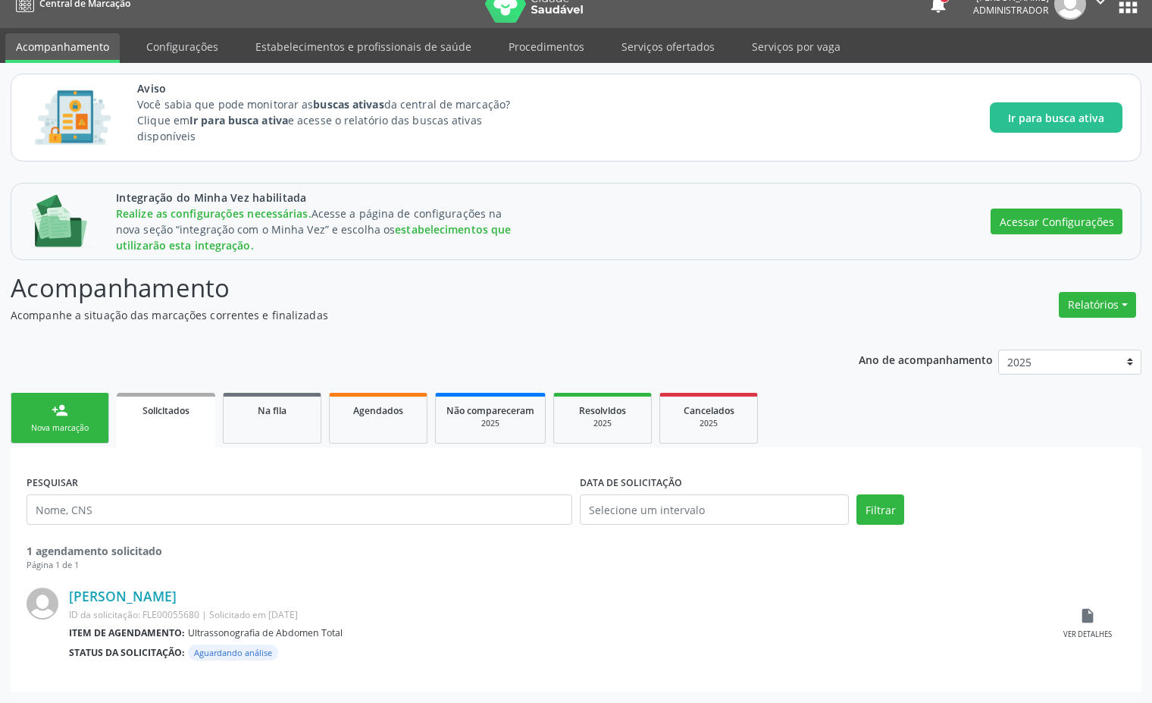
click at [376, 405] on span "Agendados" at bounding box center [378, 410] width 50 height 13
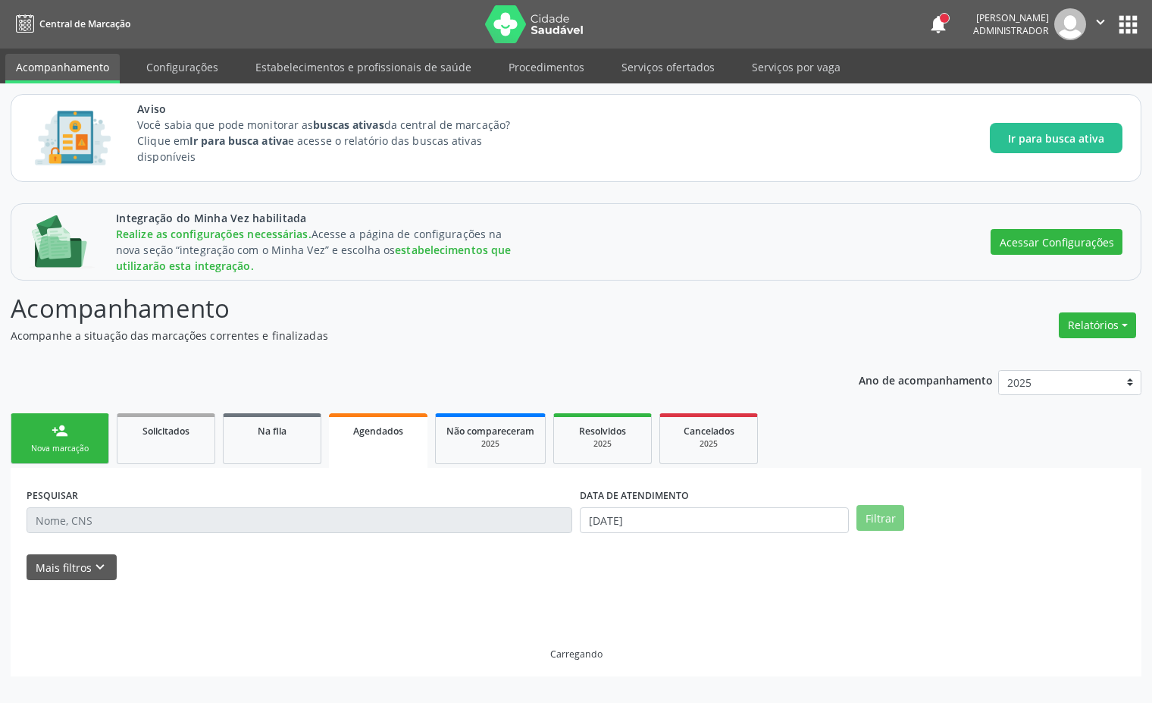
scroll to position [0, 0]
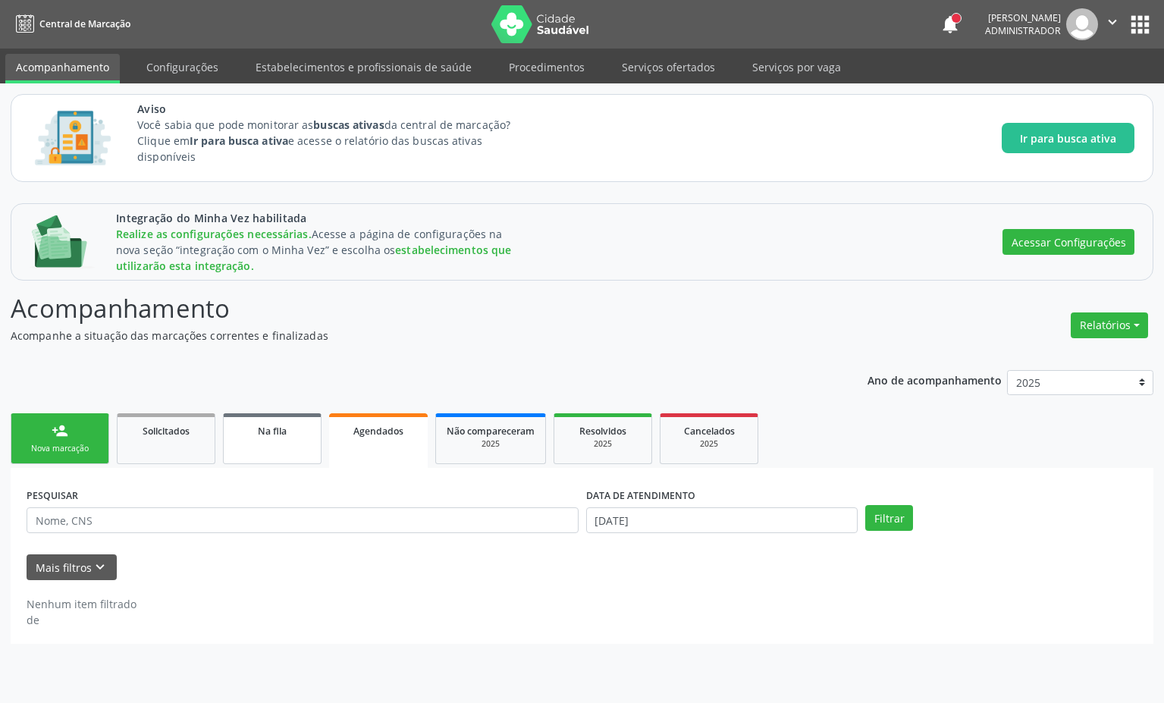
click at [251, 425] on div "Na fila" at bounding box center [272, 430] width 76 height 16
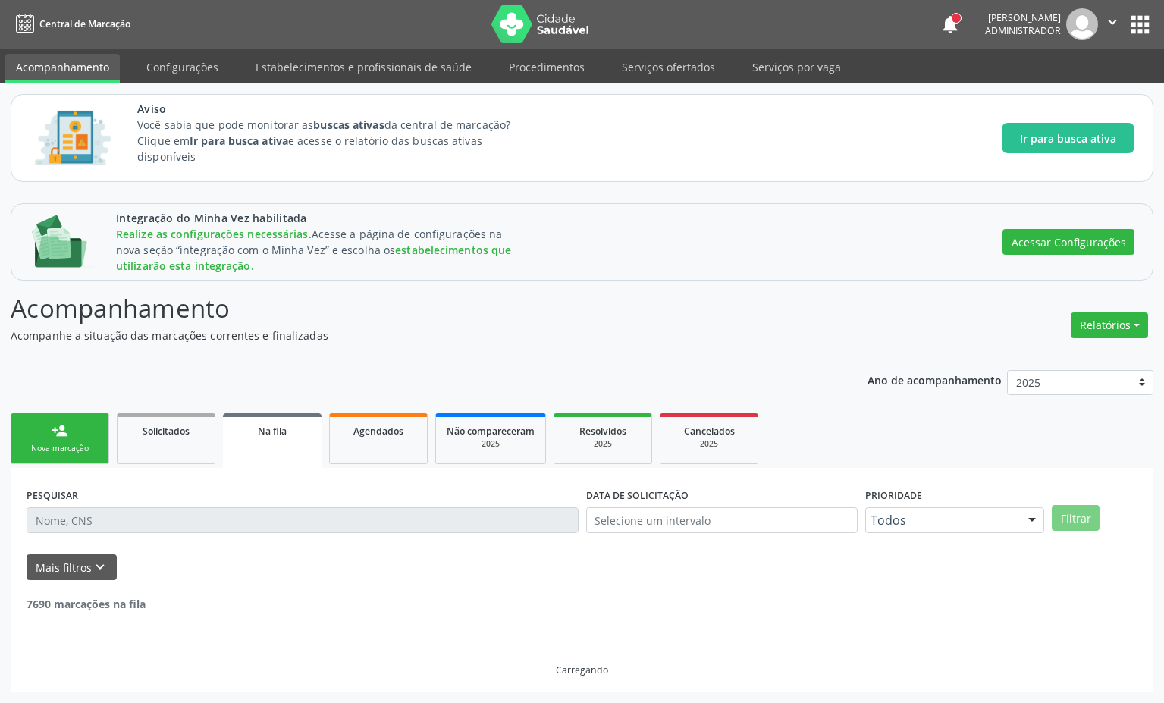
click at [251, 425] on div "Na fila" at bounding box center [272, 430] width 77 height 16
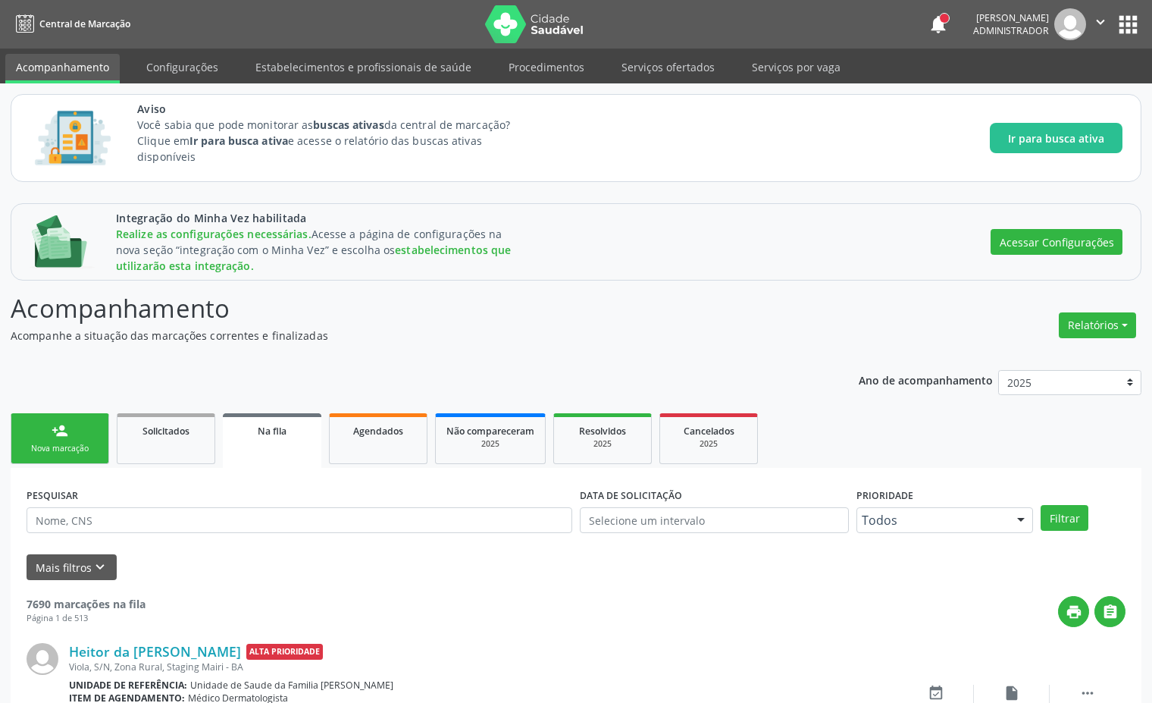
click at [534, 17] on img at bounding box center [534, 24] width 99 height 38
